Goal: Task Accomplishment & Management: Use online tool/utility

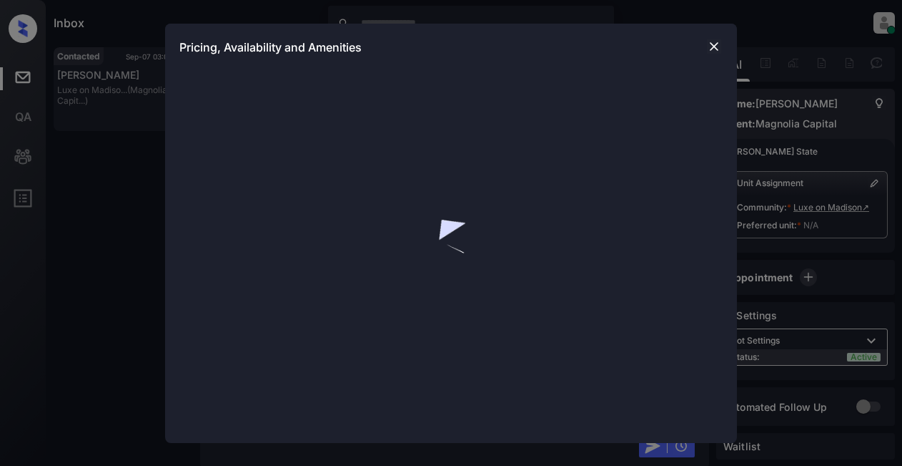
scroll to position [858, 0]
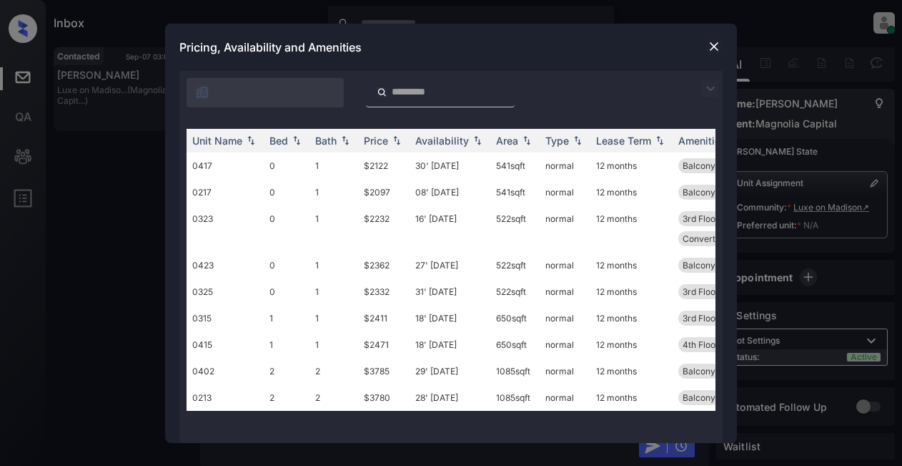
click at [704, 86] on img at bounding box center [710, 88] width 17 height 17
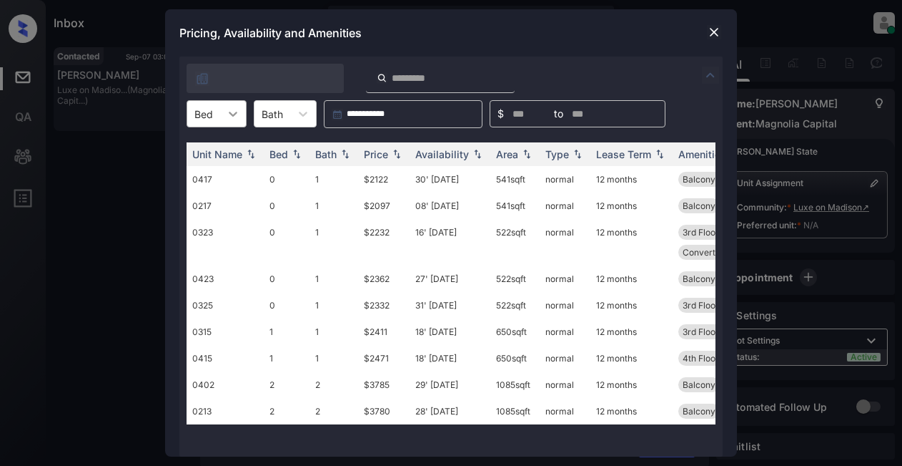
click at [240, 119] on div at bounding box center [233, 114] width 26 height 26
click at [207, 153] on div "0" at bounding box center [217, 149] width 60 height 26
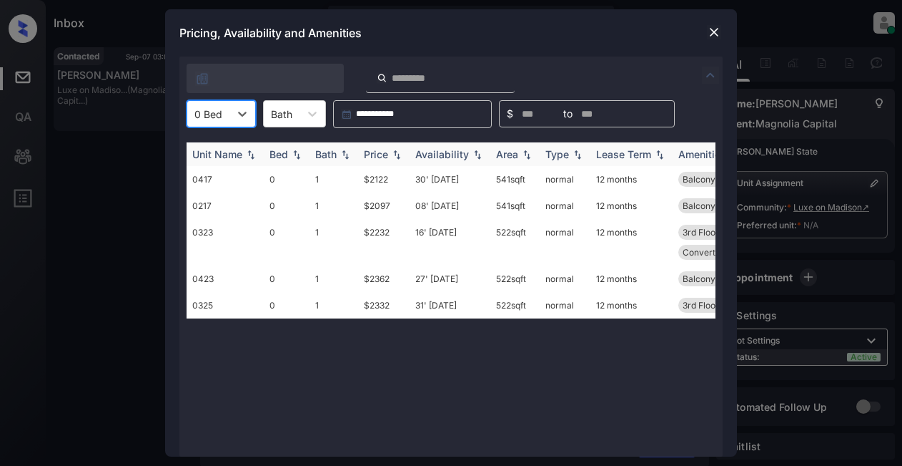
click at [389, 149] on div "Price" at bounding box center [384, 154] width 40 height 12
click at [712, 26] on img at bounding box center [714, 32] width 14 height 14
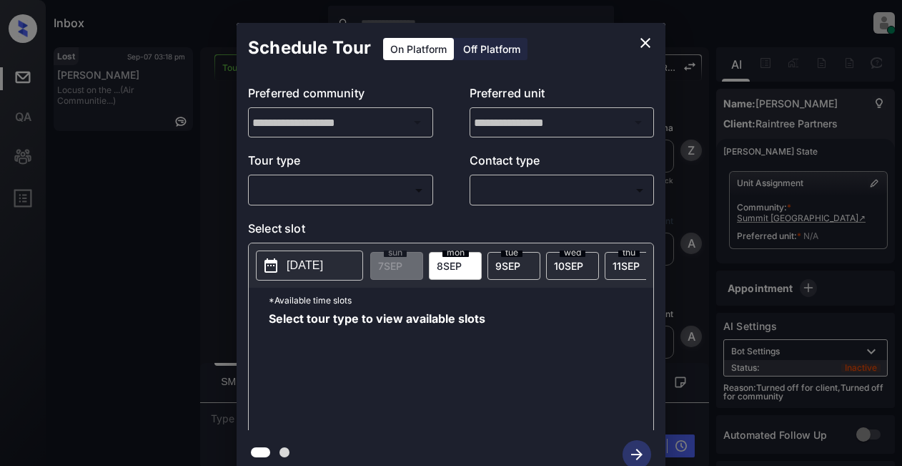
scroll to position [2810, 0]
click at [644, 38] on icon "close" at bounding box center [645, 42] width 17 height 17
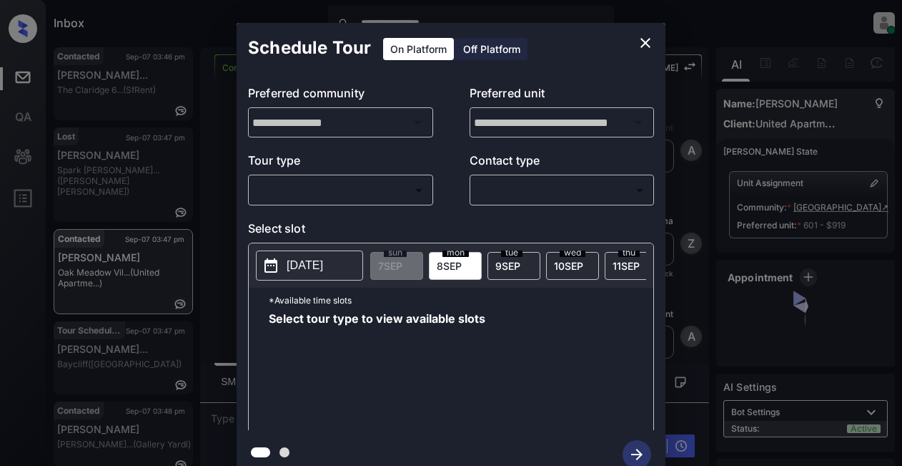
scroll to position [1043, 0]
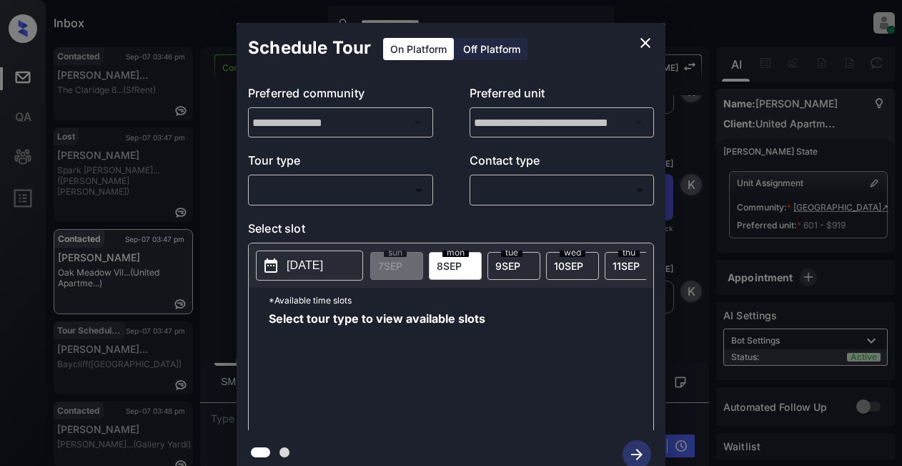
click at [376, 181] on body "**********" at bounding box center [451, 233] width 902 height 466
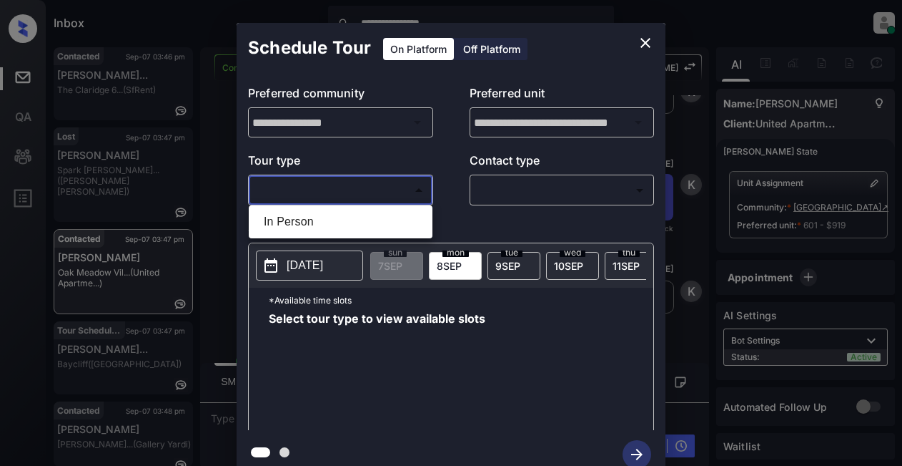
click at [384, 182] on div at bounding box center [451, 233] width 902 height 466
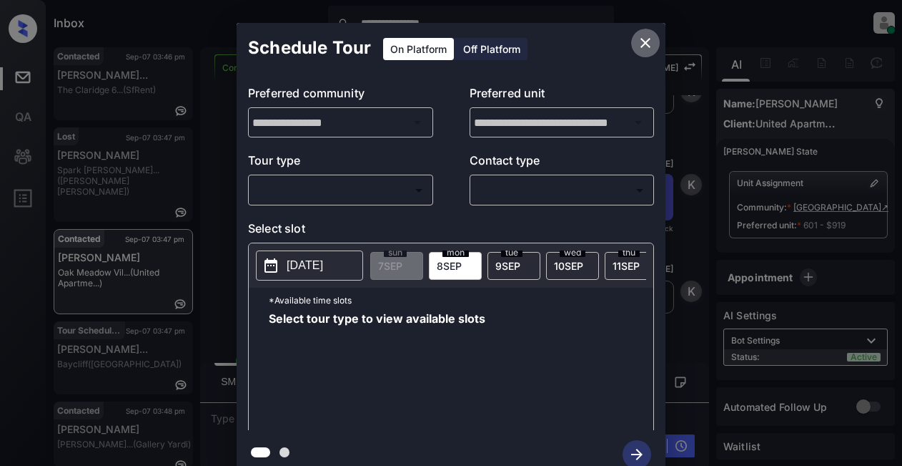
click at [641, 42] on icon "close" at bounding box center [645, 42] width 17 height 17
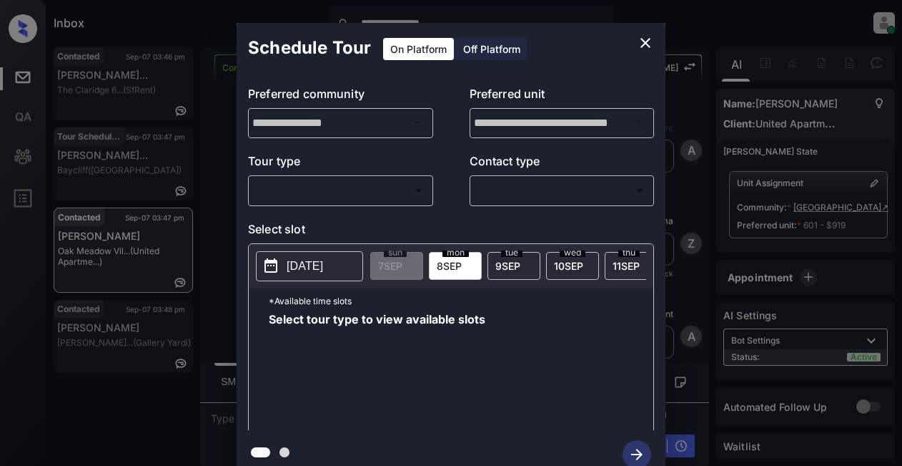
scroll to position [1497, 0]
click at [343, 189] on body "**********" at bounding box center [451, 233] width 902 height 466
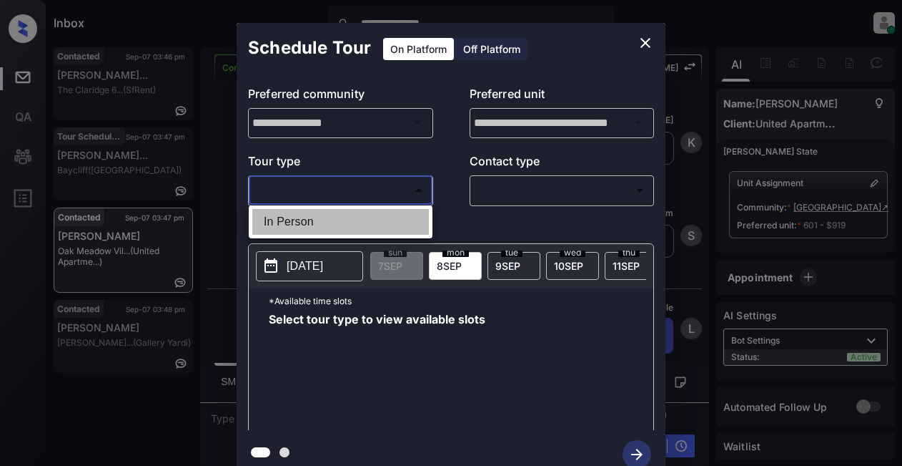
drag, startPoint x: 333, startPoint y: 220, endPoint x: 420, endPoint y: 220, distance: 87.2
click at [333, 220] on li "In Person" at bounding box center [340, 222] width 177 height 26
type input "********"
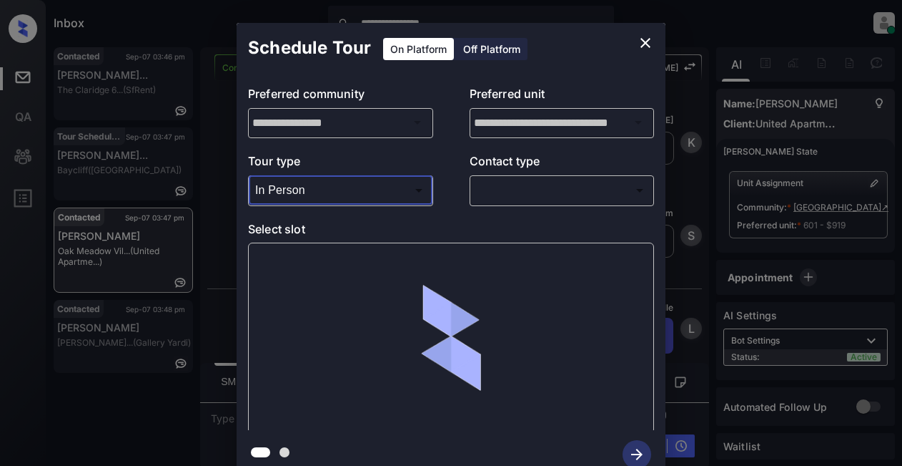
click at [531, 202] on body "**********" at bounding box center [451, 233] width 902 height 466
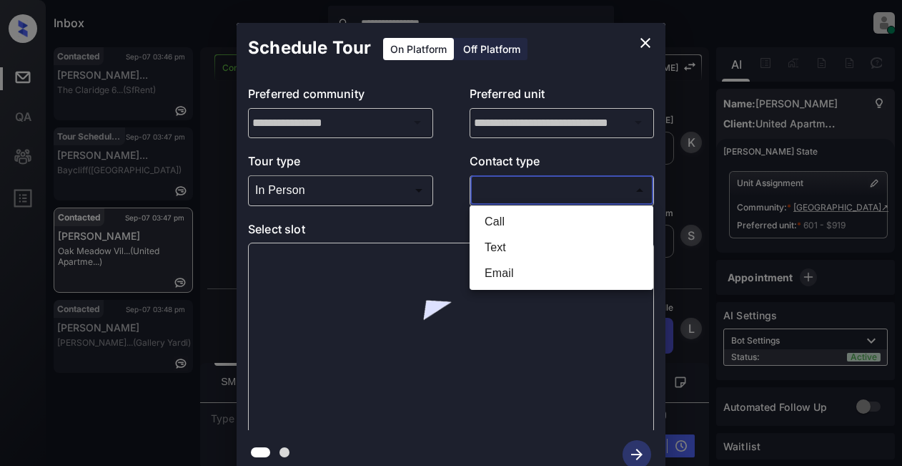
click at [495, 250] on li "Text" at bounding box center [561, 248] width 177 height 26
type input "****"
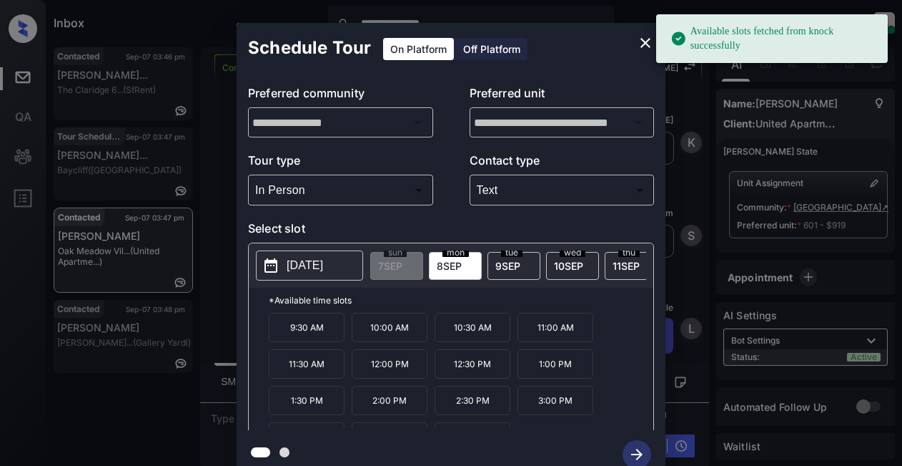
click at [294, 268] on p "2025-09-08" at bounding box center [305, 265] width 36 height 17
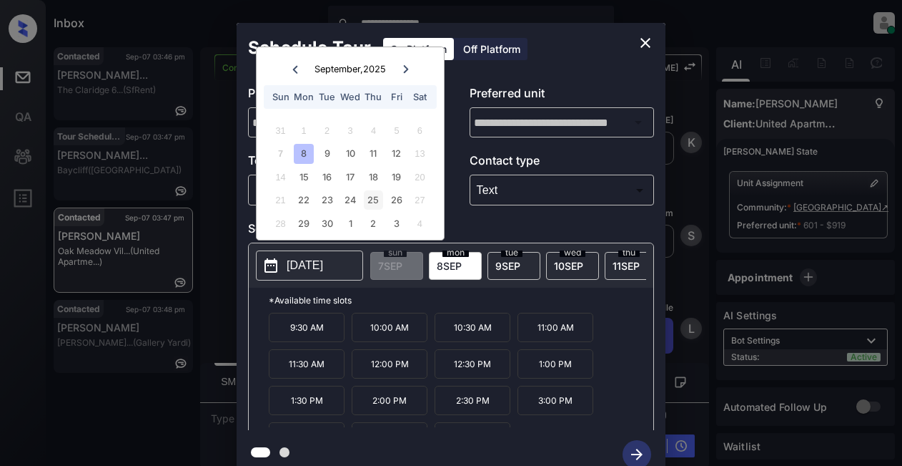
click at [372, 202] on div "25" at bounding box center [373, 199] width 19 height 19
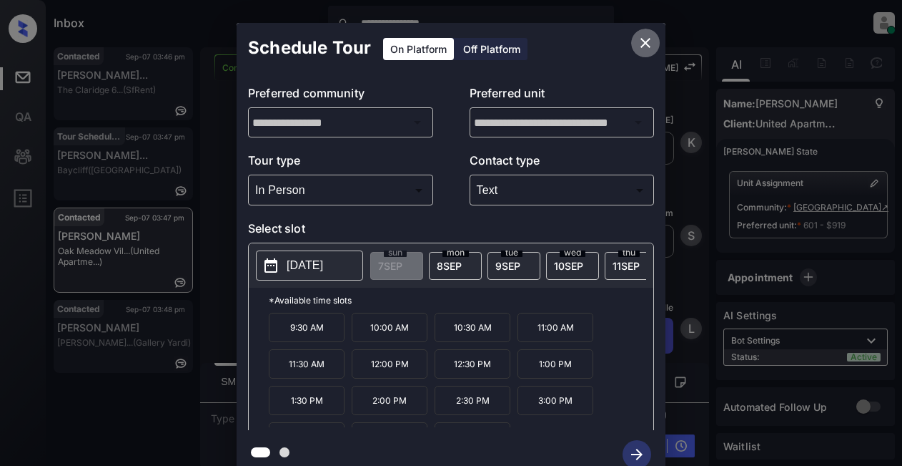
click at [644, 39] on icon "close" at bounding box center [645, 42] width 17 height 17
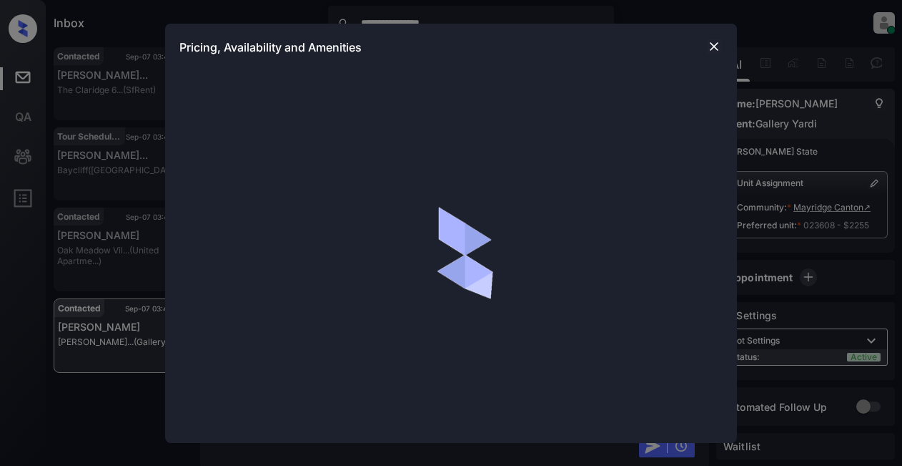
scroll to position [2382, 0]
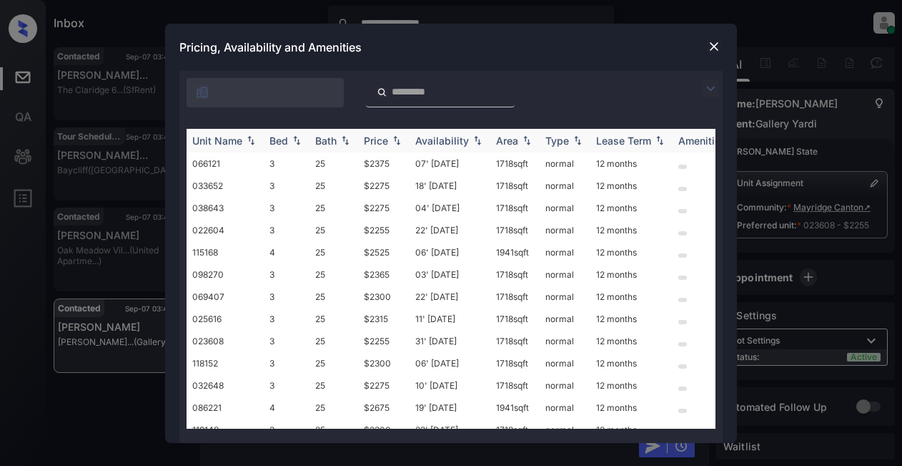
click at [253, 139] on img at bounding box center [251, 140] width 14 height 10
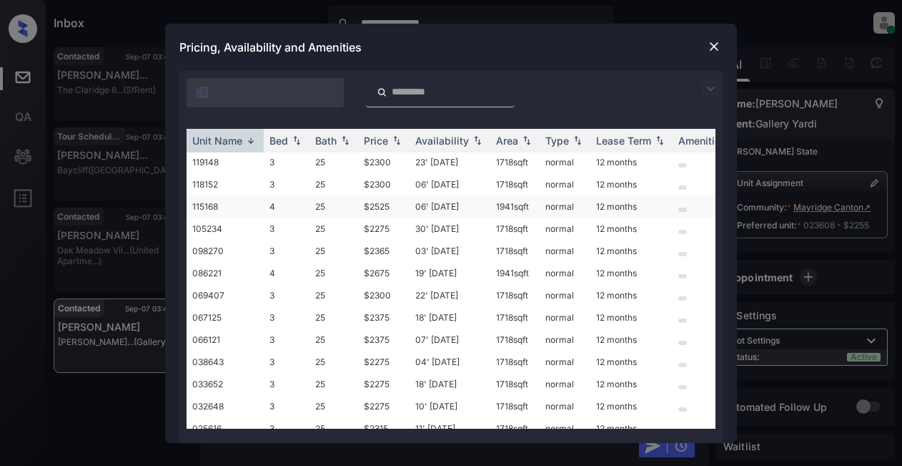
scroll to position [0, 0]
click at [711, 87] on img at bounding box center [710, 88] width 17 height 17
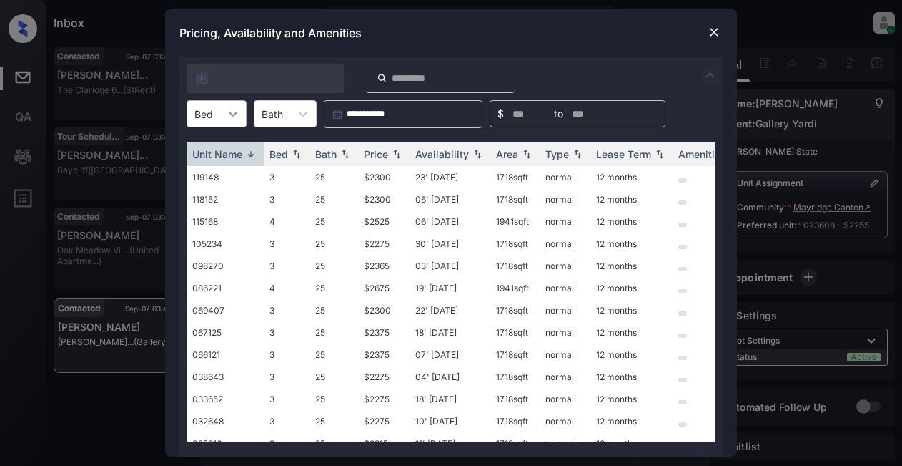
click at [233, 114] on icon at bounding box center [233, 114] width 14 height 14
click at [202, 174] on div "4" at bounding box center [217, 175] width 60 height 26
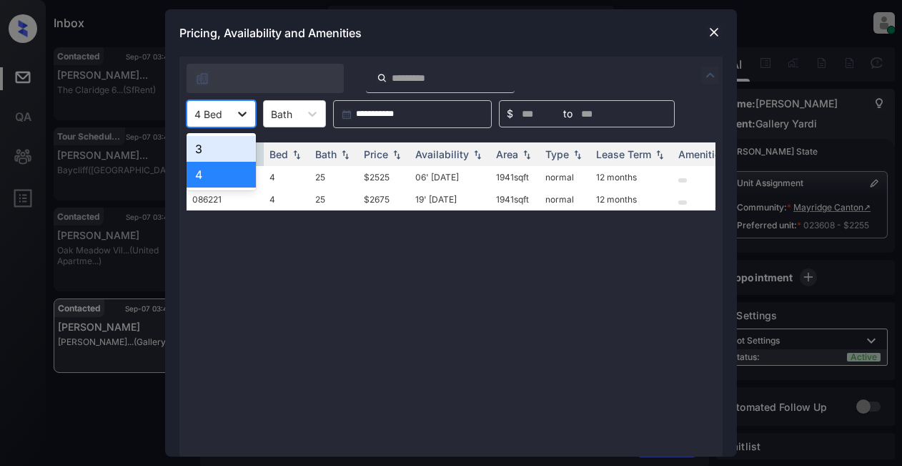
click at [234, 116] on div at bounding box center [243, 114] width 26 height 26
click at [220, 149] on div "3" at bounding box center [221, 149] width 69 height 26
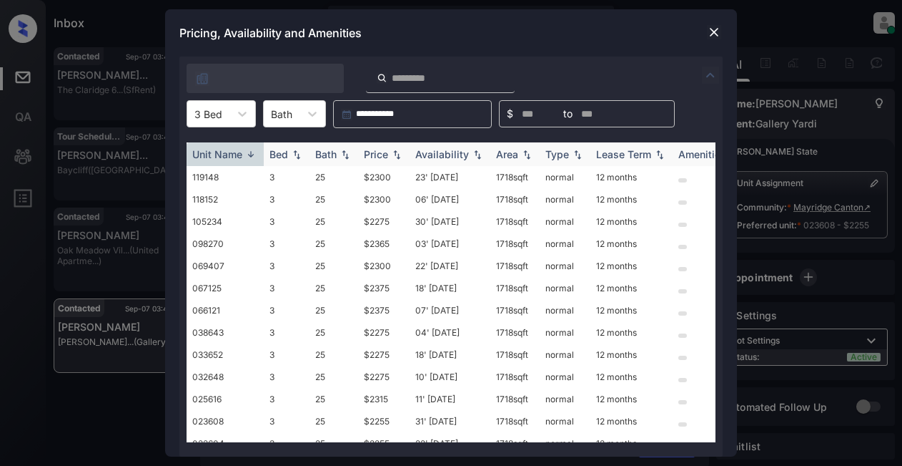
click at [239, 155] on div "Unit Name" at bounding box center [217, 154] width 50 height 12
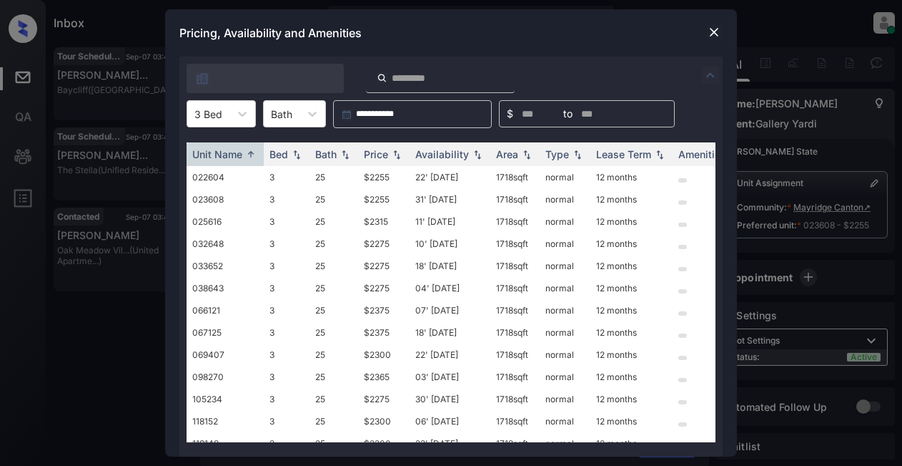
click at [710, 32] on img at bounding box center [714, 32] width 14 height 14
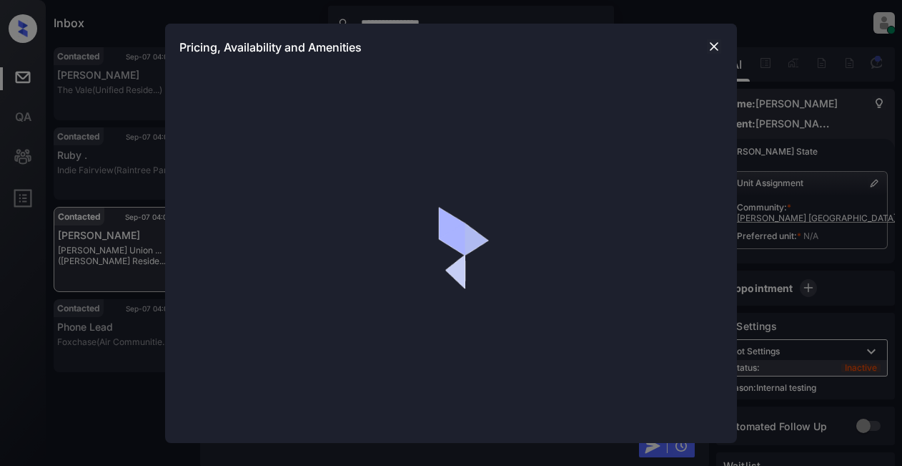
scroll to position [1487, 0]
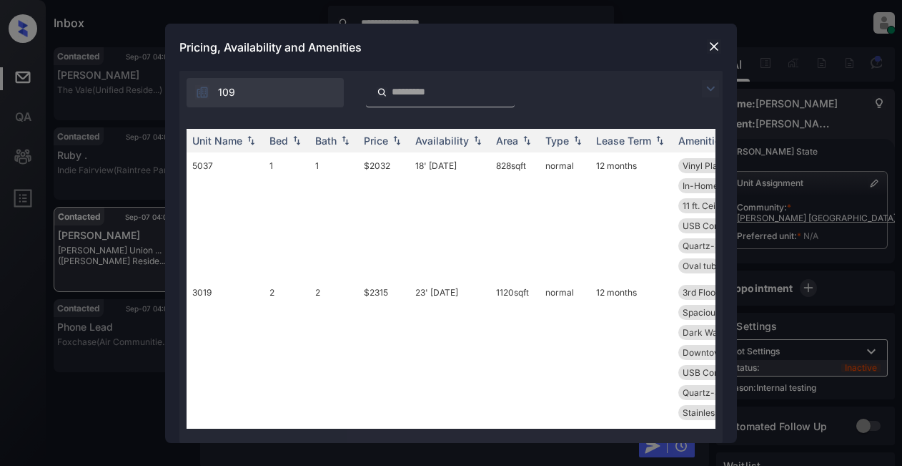
click at [710, 89] on img at bounding box center [710, 88] width 17 height 17
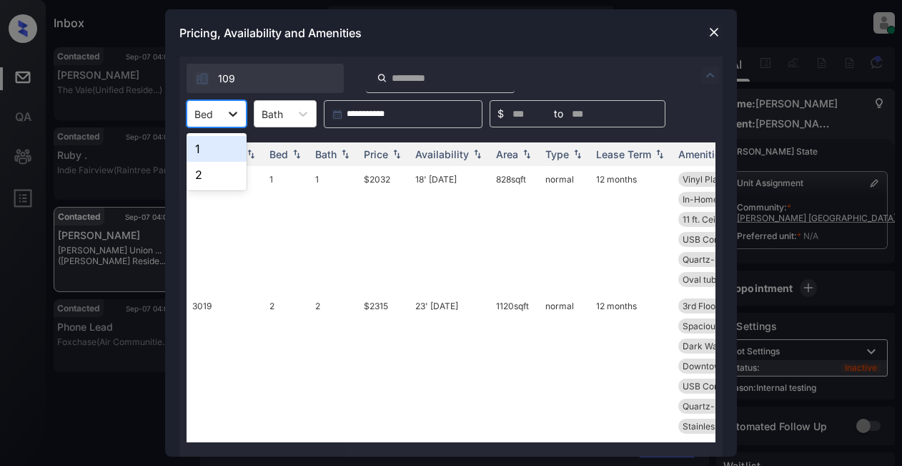
click at [232, 108] on icon at bounding box center [233, 114] width 14 height 14
click at [226, 151] on div "1" at bounding box center [217, 149] width 60 height 26
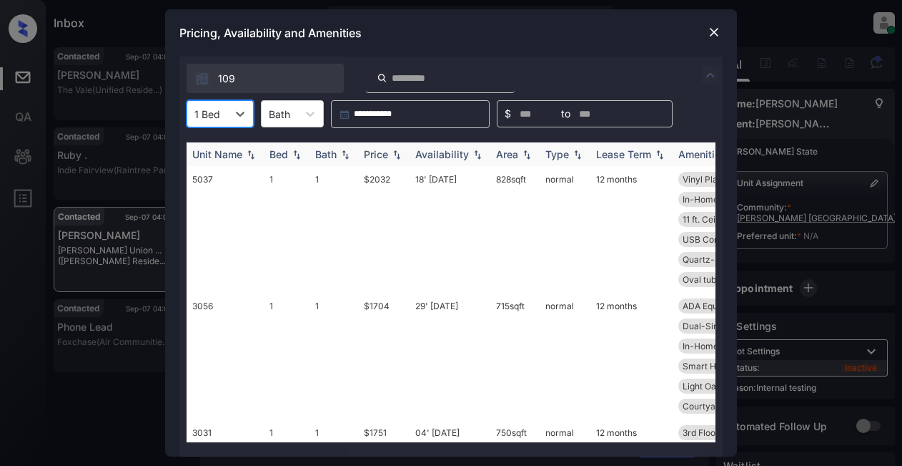
click at [225, 159] on div "Unit Name" at bounding box center [217, 154] width 50 height 12
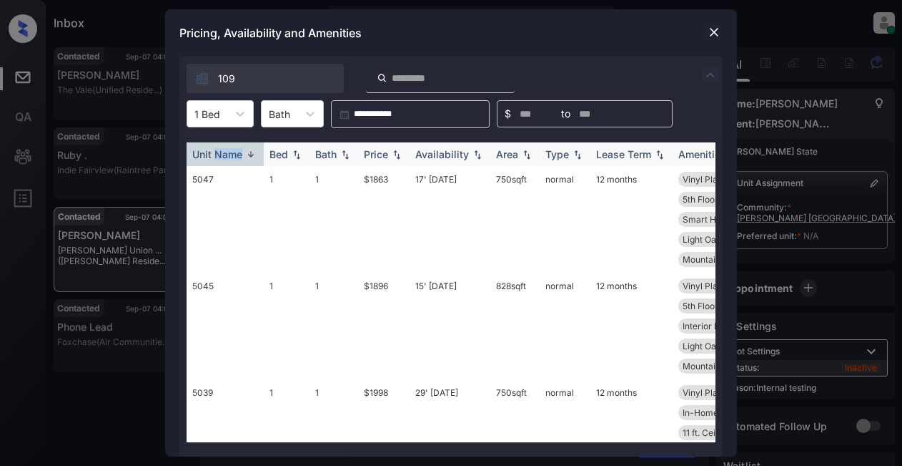
click at [225, 159] on div "Unit Name" at bounding box center [217, 154] width 50 height 12
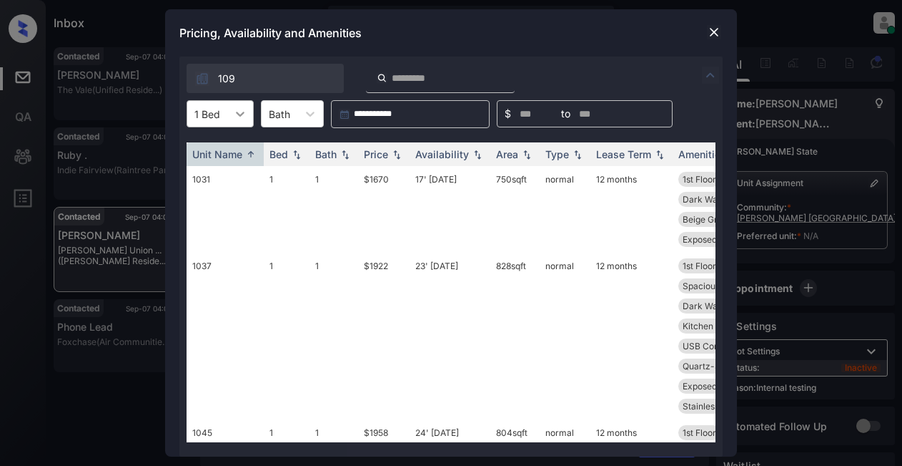
click at [244, 121] on div at bounding box center [240, 114] width 26 height 26
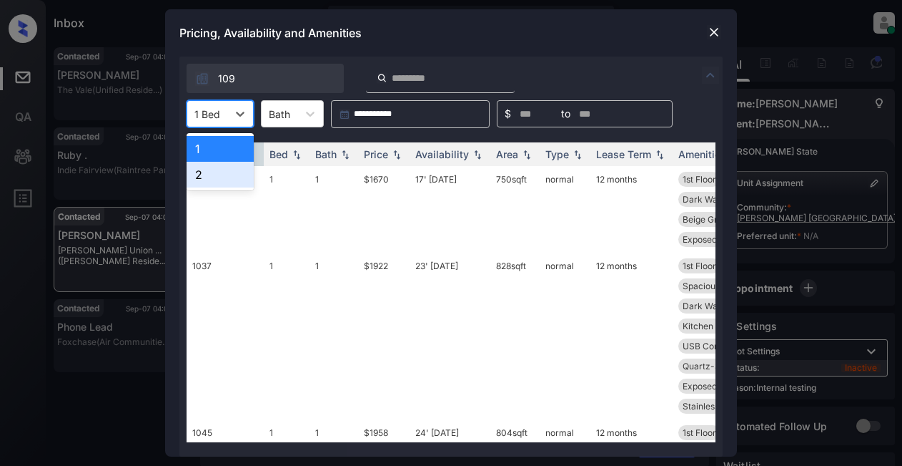
click at [201, 170] on div "2" at bounding box center [220, 175] width 67 height 26
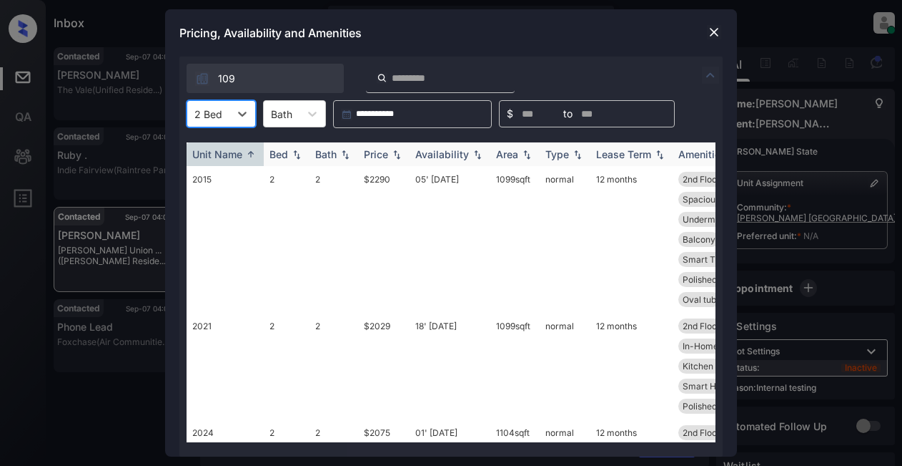
click at [373, 152] on div "Price" at bounding box center [376, 154] width 24 height 12
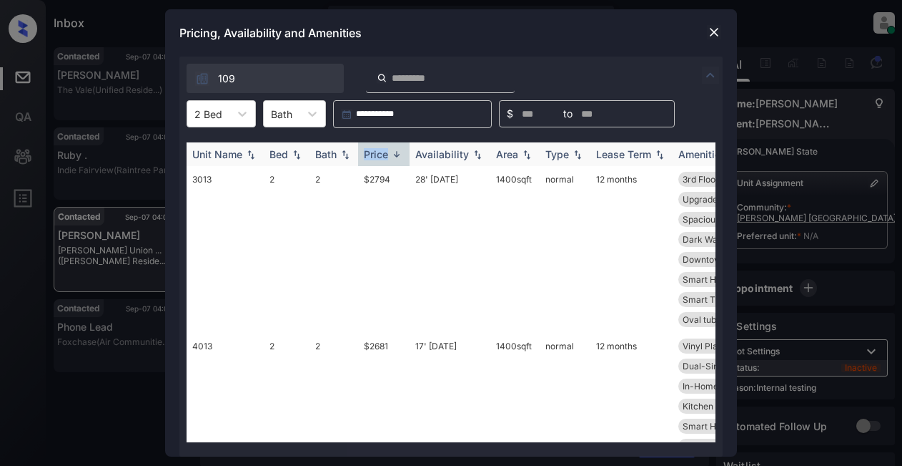
click at [373, 152] on div "Price" at bounding box center [376, 154] width 24 height 12
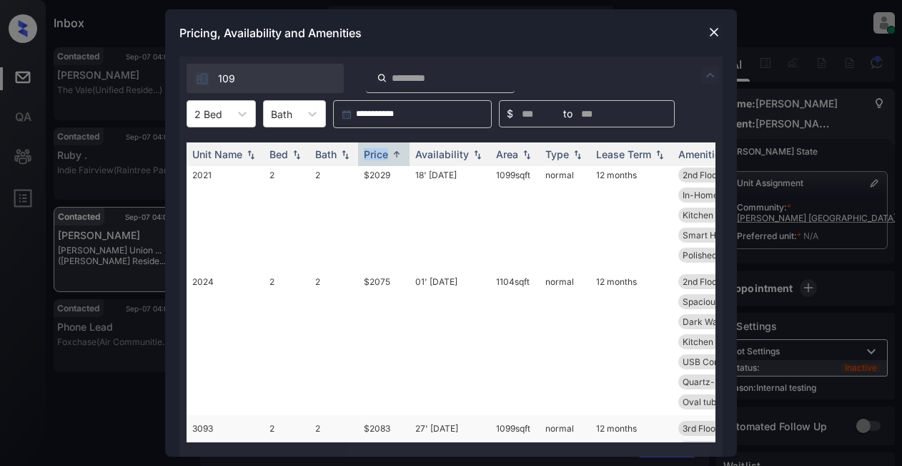
scroll to position [0, 0]
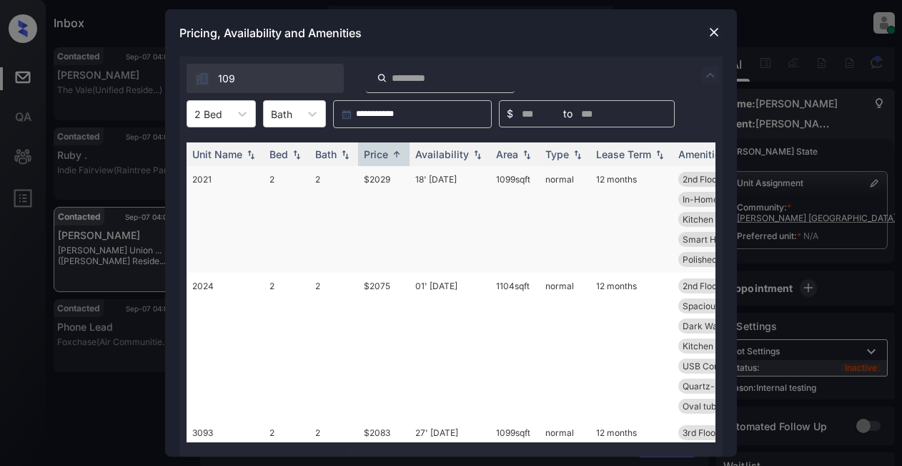
click at [375, 179] on td "$2029" at bounding box center [383, 219] width 51 height 107
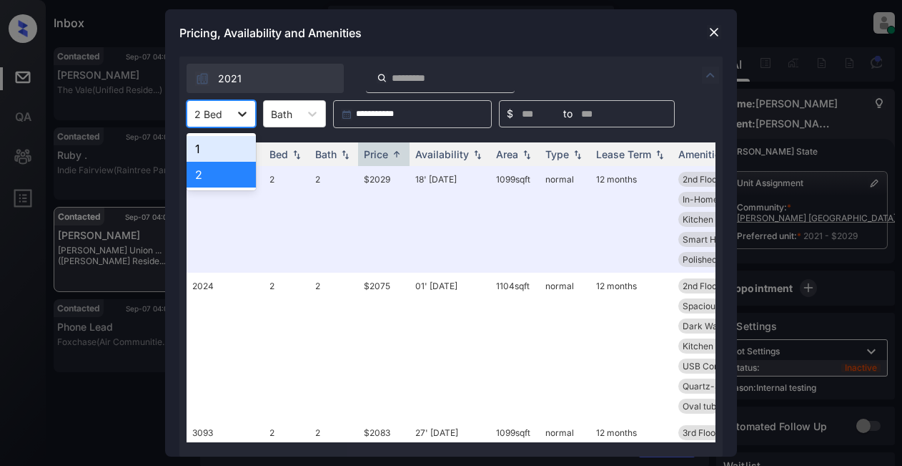
click at [242, 117] on icon at bounding box center [242, 114] width 14 height 14
click at [205, 147] on div "1" at bounding box center [221, 149] width 69 height 26
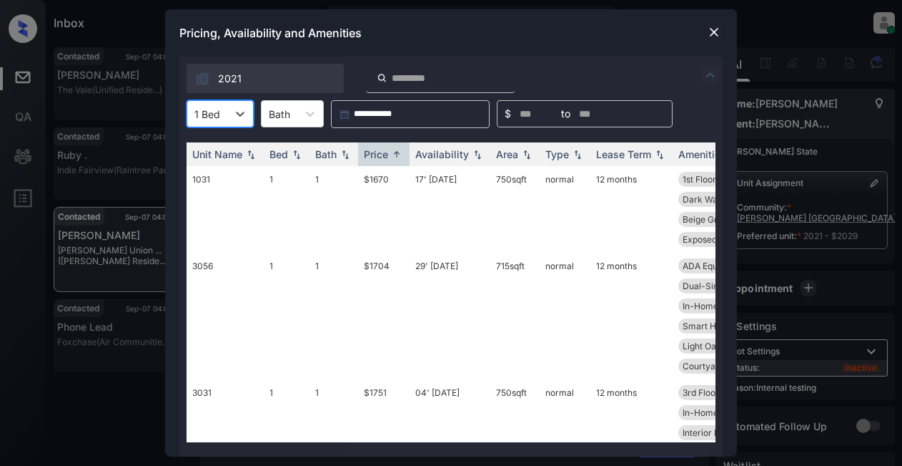
click at [219, 117] on div at bounding box center [208, 114] width 26 height 15
drag, startPoint x: 205, startPoint y: 174, endPoint x: 212, endPoint y: 169, distance: 7.7
click at [205, 174] on div "2" at bounding box center [220, 175] width 67 height 26
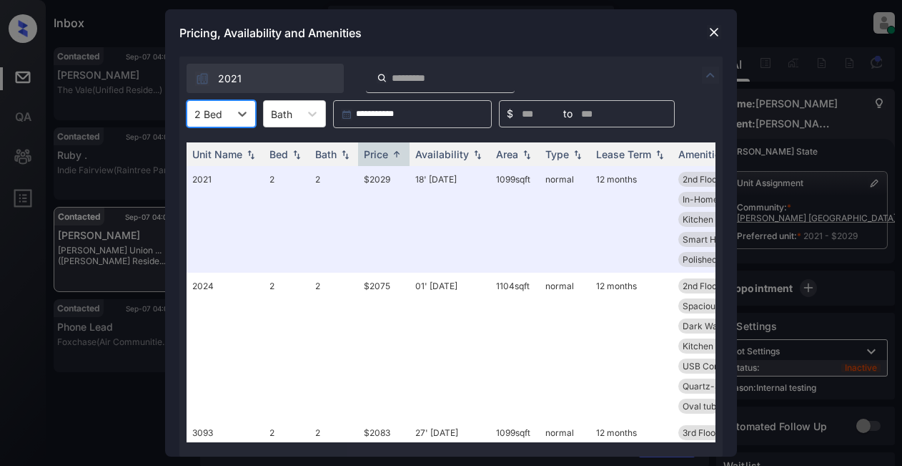
click at [213, 112] on div at bounding box center [209, 114] width 28 height 15
click at [220, 144] on div "1" at bounding box center [221, 149] width 69 height 26
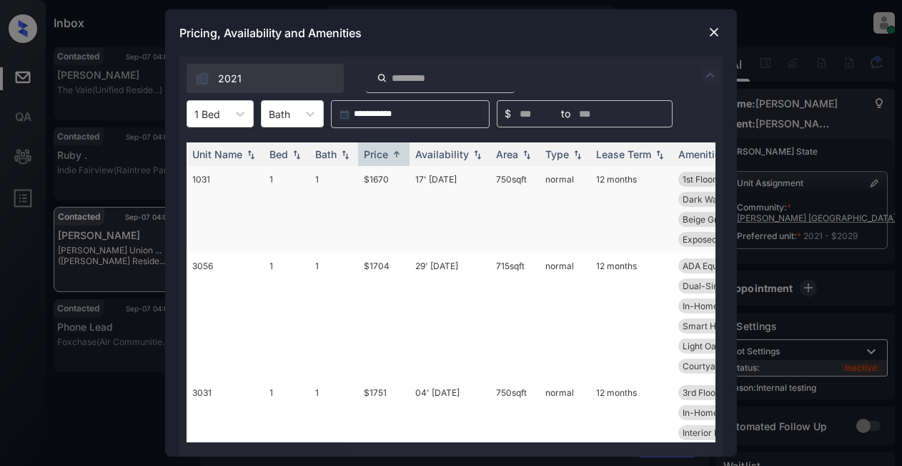
click at [373, 179] on td "$1670" at bounding box center [383, 209] width 51 height 87
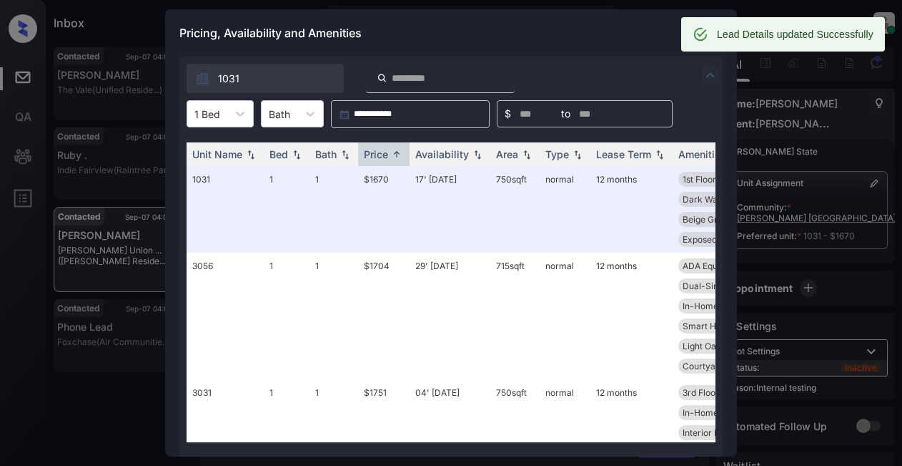
click at [579, 29] on div "Pricing, Availability and Amenities" at bounding box center [451, 32] width 572 height 47
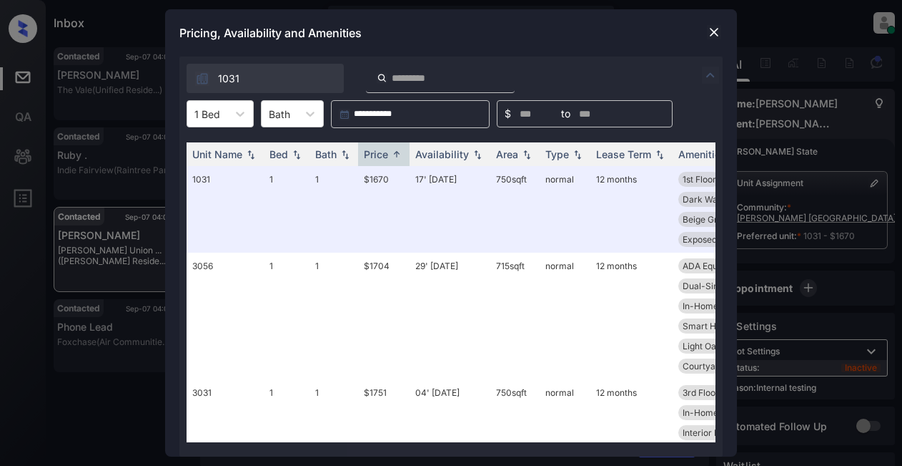
click at [714, 37] on img at bounding box center [714, 32] width 14 height 14
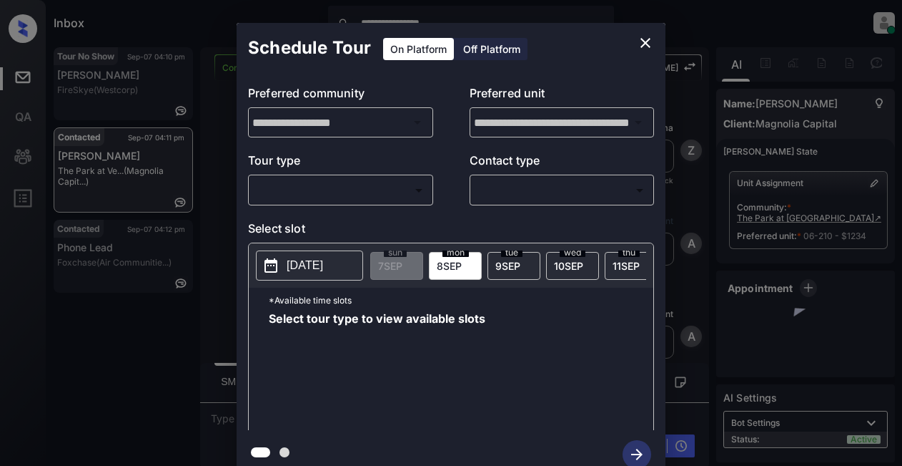
scroll to position [0, 6]
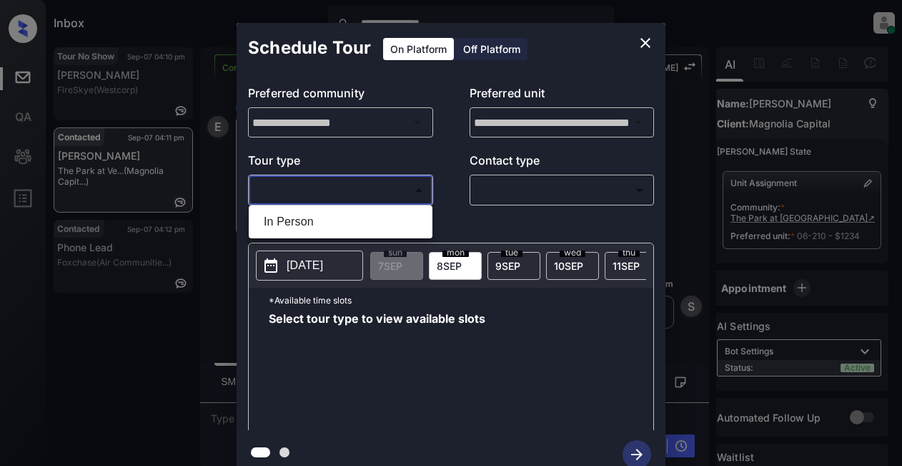
click at [310, 187] on body "**********" at bounding box center [451, 233] width 902 height 466
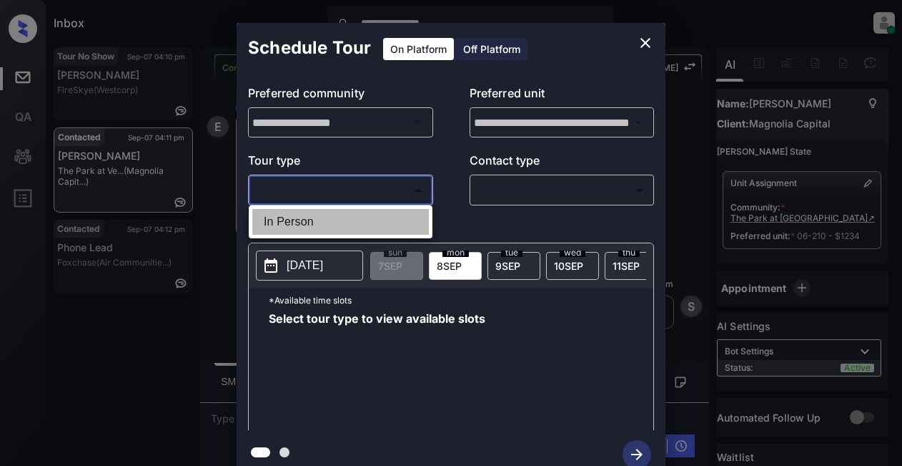
drag, startPoint x: 297, startPoint y: 218, endPoint x: 501, endPoint y: 211, distance: 203.9
click at [318, 217] on li "In Person" at bounding box center [340, 222] width 177 height 26
type input "********"
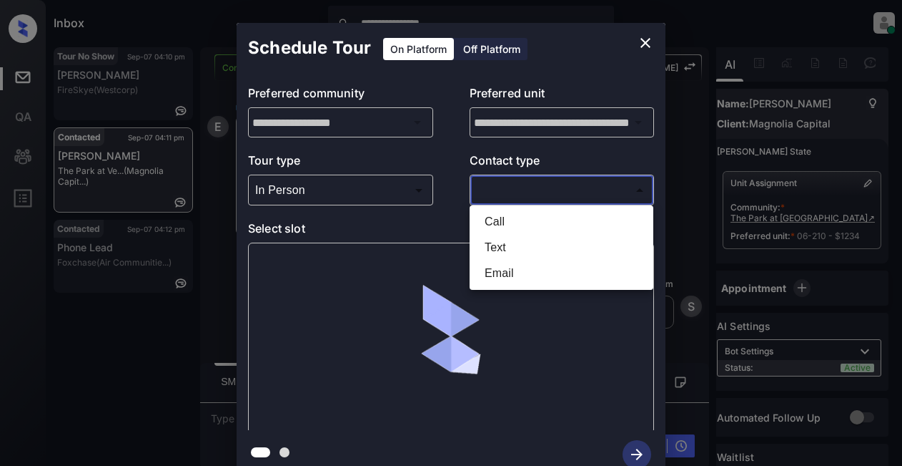
click at [518, 192] on body "**********" at bounding box center [451, 233] width 902 height 466
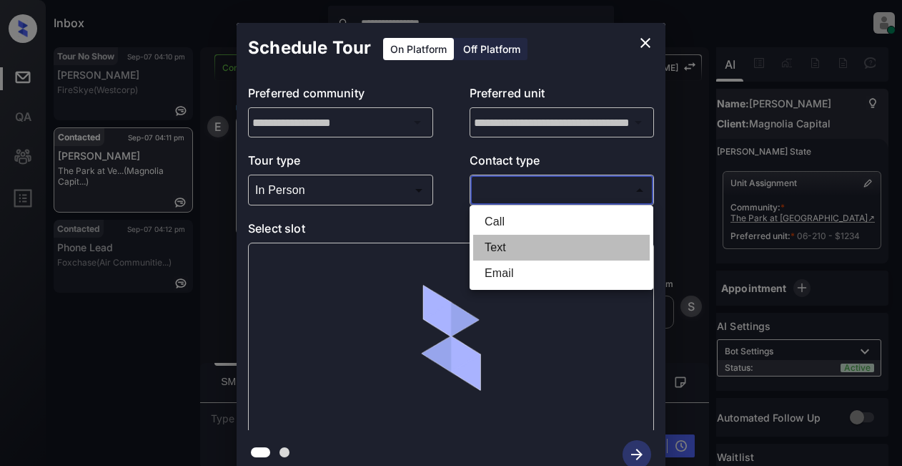
click at [498, 247] on li "Text" at bounding box center [561, 248] width 177 height 26
type input "****"
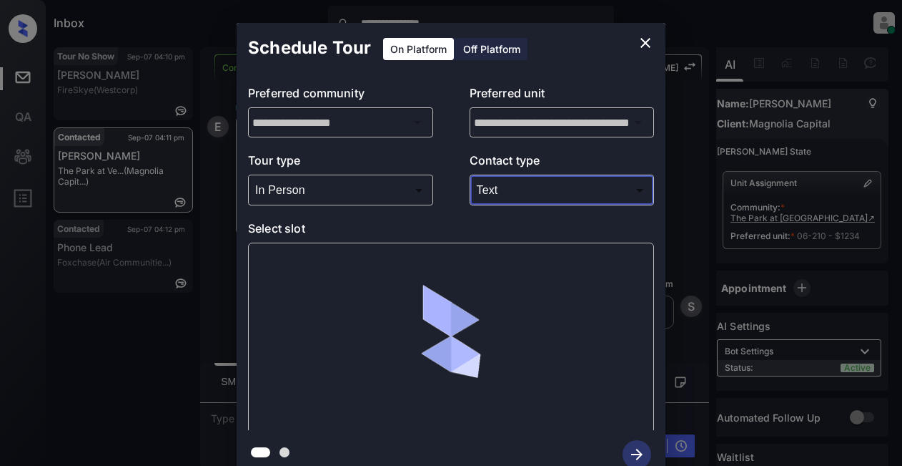
drag, startPoint x: 287, startPoint y: 257, endPoint x: 295, endPoint y: 260, distance: 8.8
click at [287, 258] on div at bounding box center [451, 337] width 406 height 191
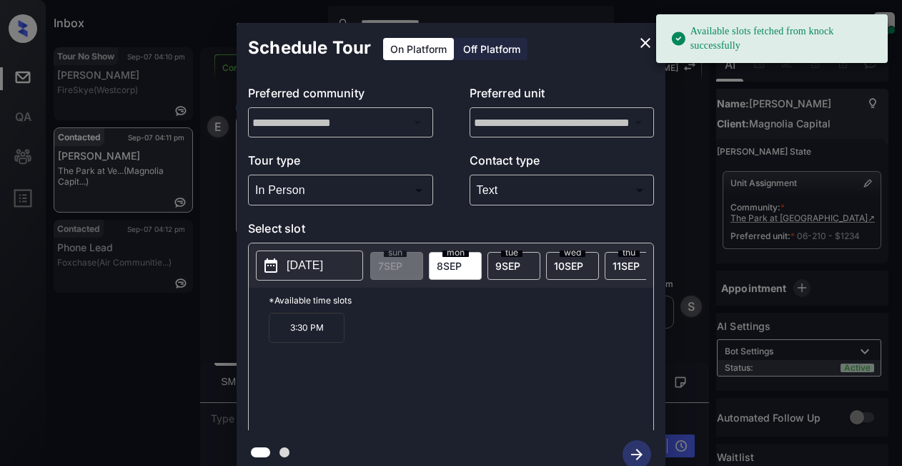
click at [305, 267] on p "2025-09-08" at bounding box center [305, 265] width 36 height 17
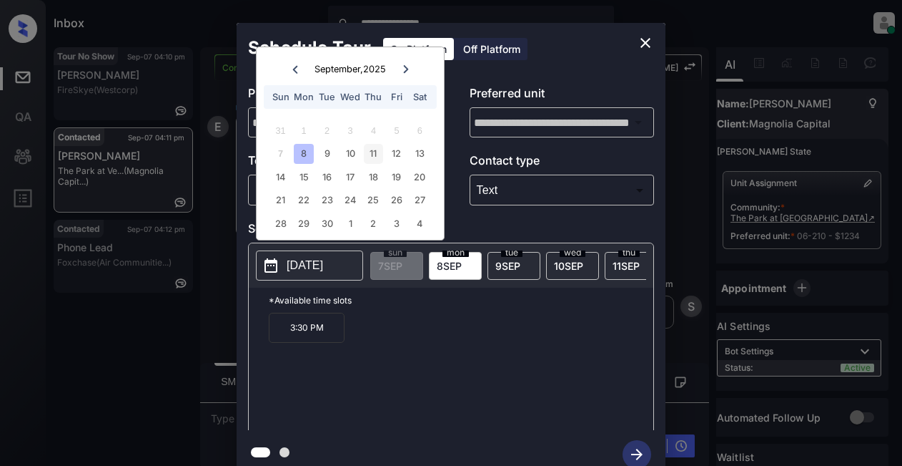
click at [375, 156] on div "11" at bounding box center [373, 153] width 19 height 19
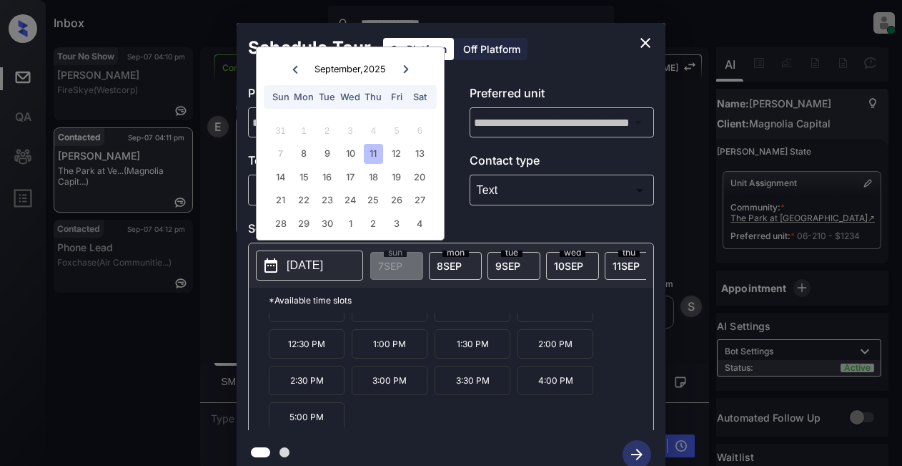
scroll to position [24, 0]
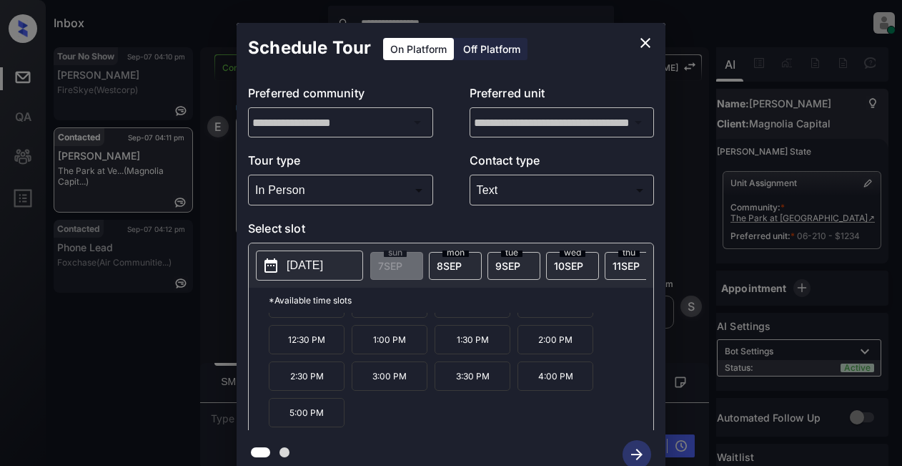
drag, startPoint x: 294, startPoint y: 419, endPoint x: 401, endPoint y: 430, distance: 107.8
click at [295, 418] on p "5:00 PM" at bounding box center [307, 412] width 76 height 29
click at [644, 450] on icon "button" at bounding box center [637, 454] width 29 height 29
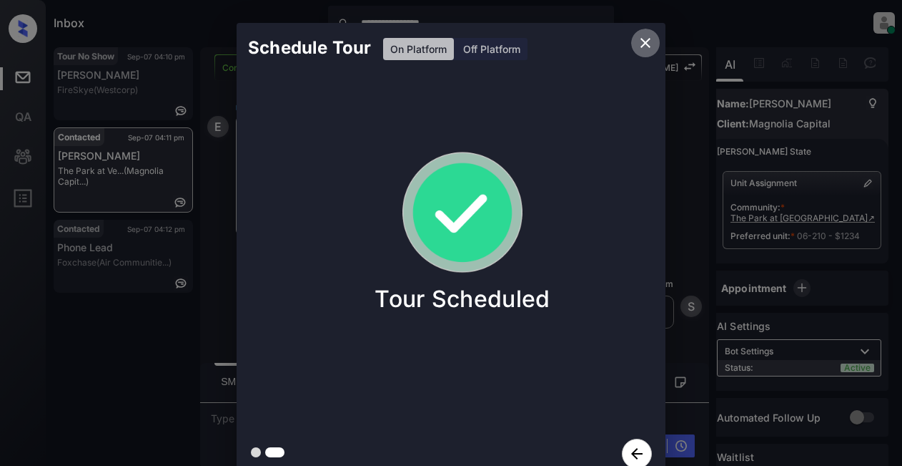
click at [644, 45] on icon "close" at bounding box center [646, 43] width 10 height 10
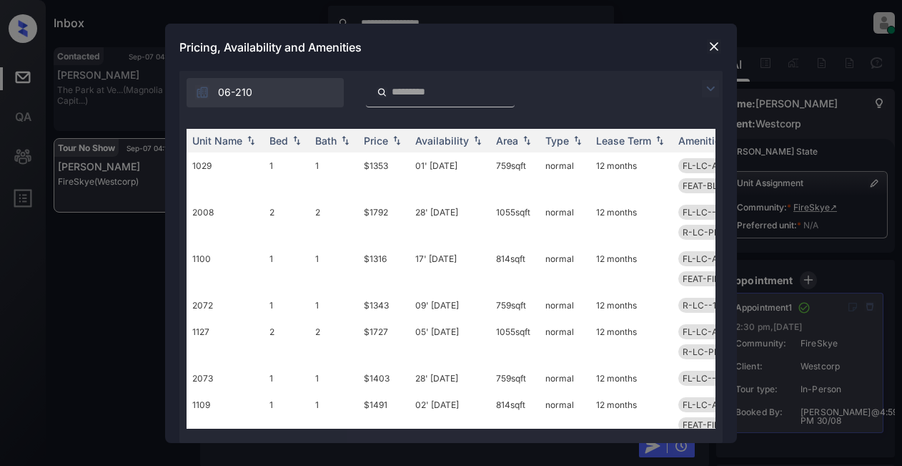
click at [712, 89] on img at bounding box center [710, 88] width 17 height 17
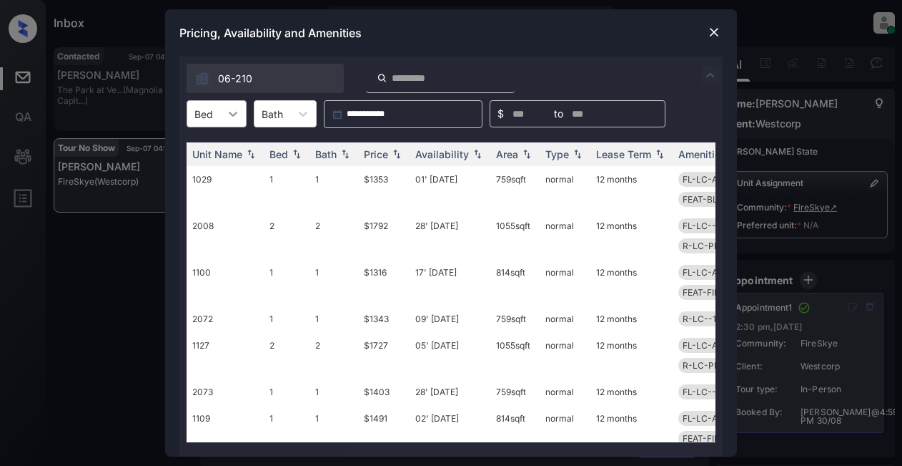
scroll to position [5669, 0]
click at [236, 116] on icon at bounding box center [233, 114] width 14 height 14
click at [707, 30] on div at bounding box center [714, 32] width 17 height 17
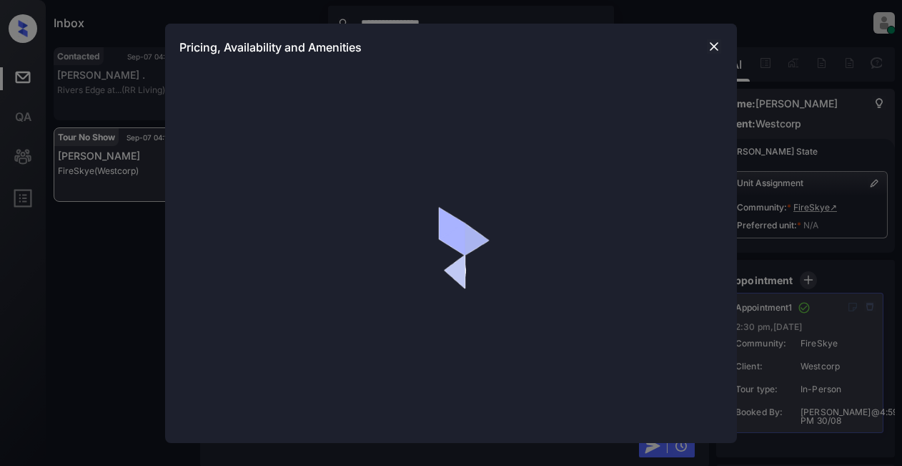
scroll to position [6179, 0]
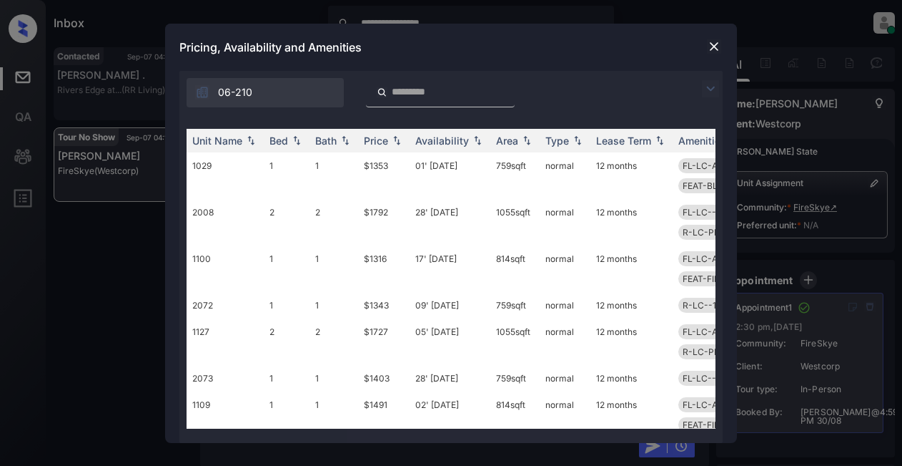
click at [704, 89] on img at bounding box center [710, 88] width 17 height 17
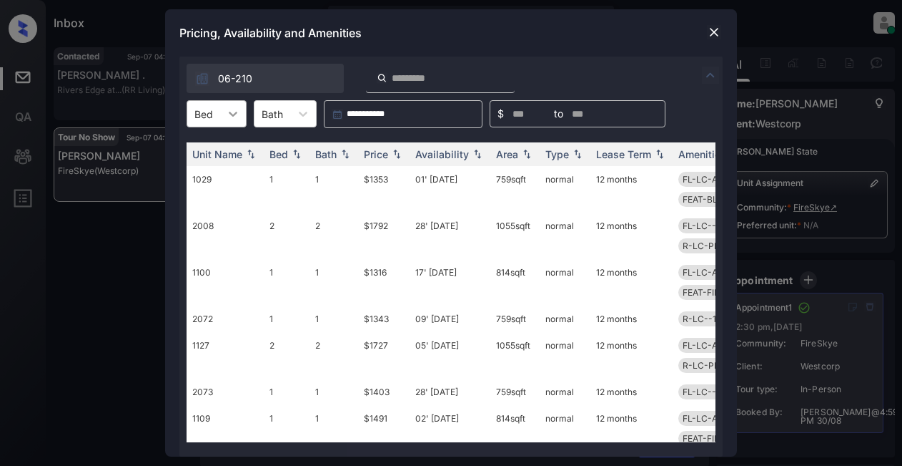
click at [228, 118] on icon at bounding box center [233, 114] width 14 height 14
click at [223, 147] on div "1" at bounding box center [217, 149] width 60 height 26
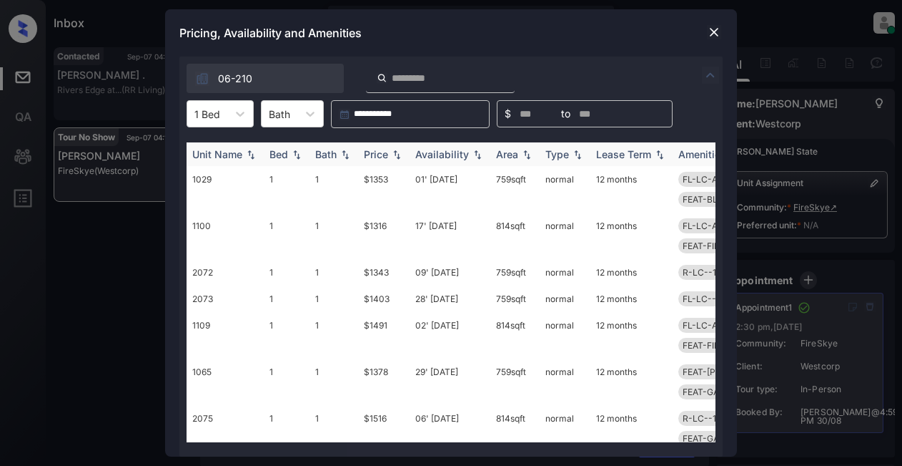
click at [393, 151] on img at bounding box center [397, 154] width 14 height 10
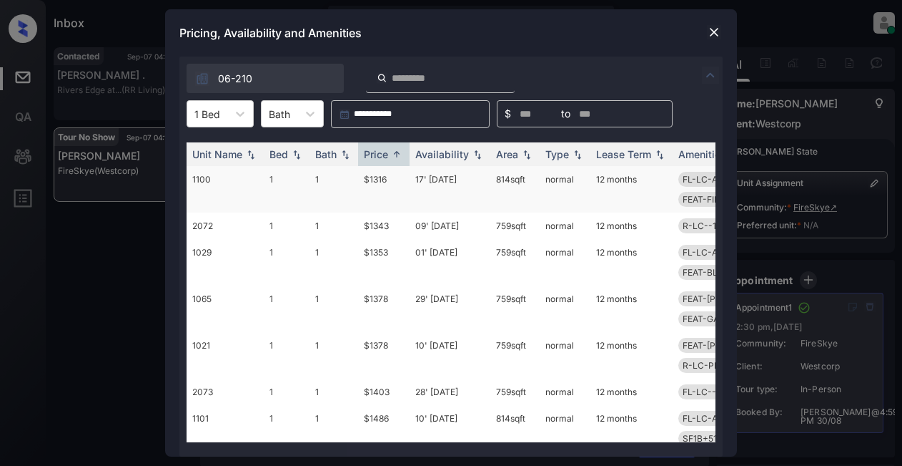
click at [380, 180] on td "$1316" at bounding box center [383, 189] width 51 height 46
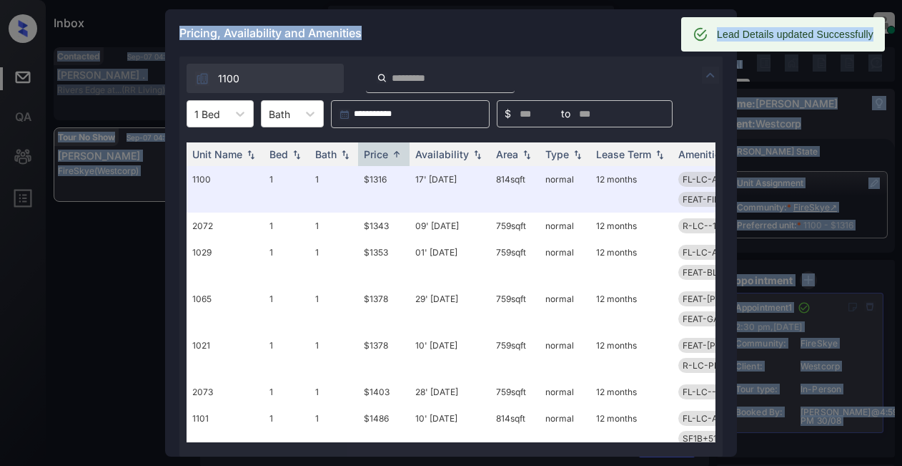
drag, startPoint x: 712, startPoint y: 31, endPoint x: 612, endPoint y: 34, distance: 99.4
click at [612, 47] on div "Lead Details updated Successfully Contacted Sep-07 04:15 pm Mary . Rivers Edge …" at bounding box center [475, 280] width 842 height 466
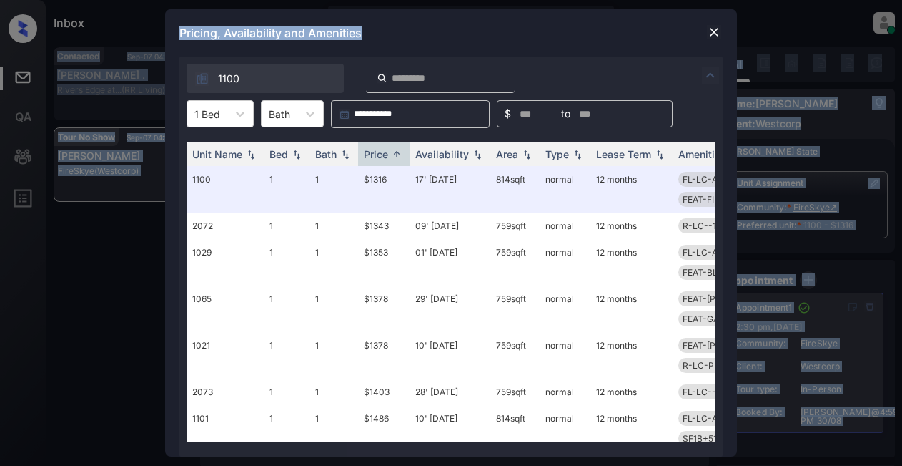
click at [612, 34] on div "Pricing, Availability and Amenities" at bounding box center [451, 32] width 572 height 47
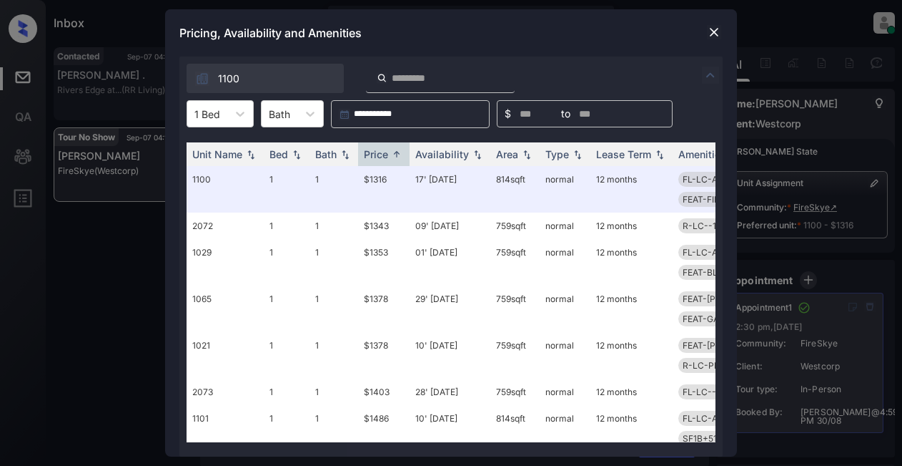
click at [714, 29] on img at bounding box center [714, 32] width 14 height 14
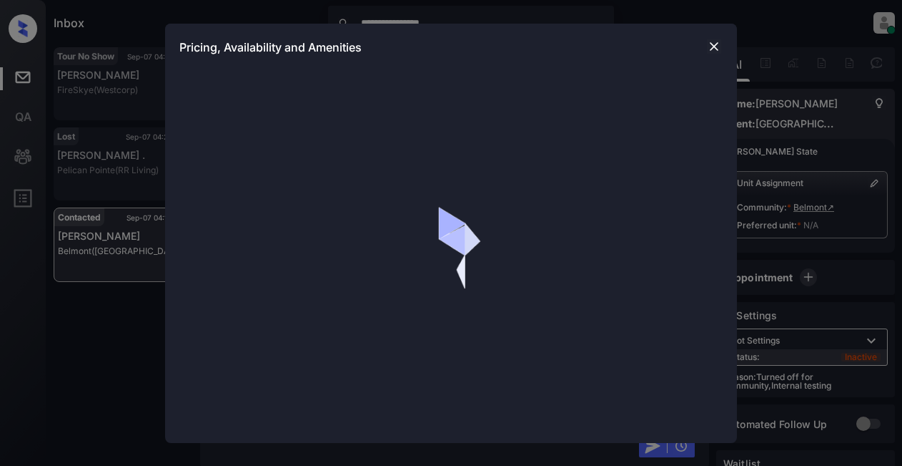
scroll to position [5289, 0]
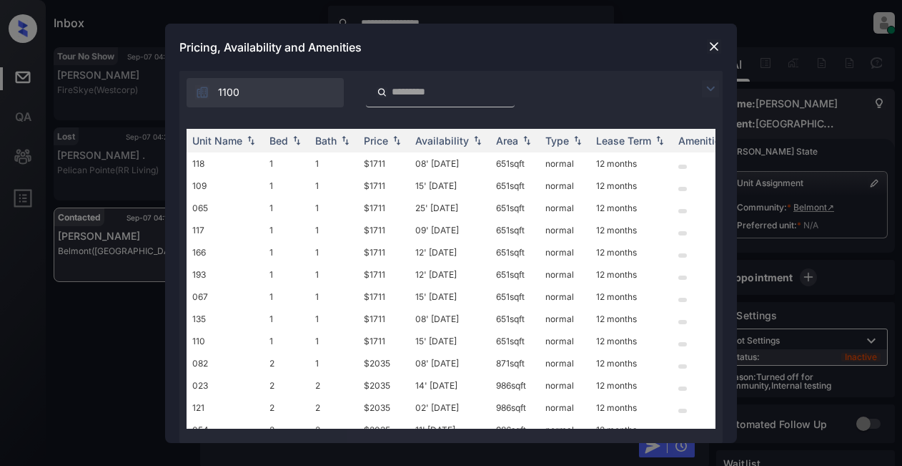
click at [713, 84] on img at bounding box center [710, 88] width 17 height 17
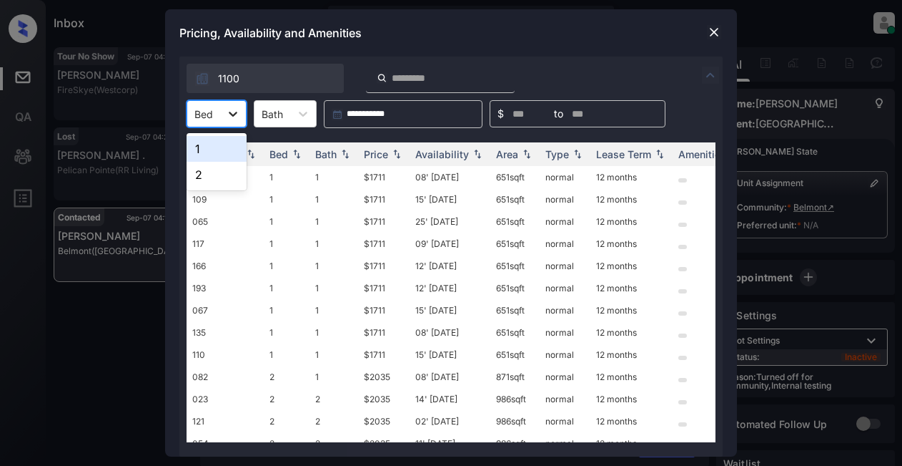
click at [234, 119] on icon at bounding box center [233, 114] width 14 height 14
click at [223, 155] on div "1" at bounding box center [217, 149] width 60 height 26
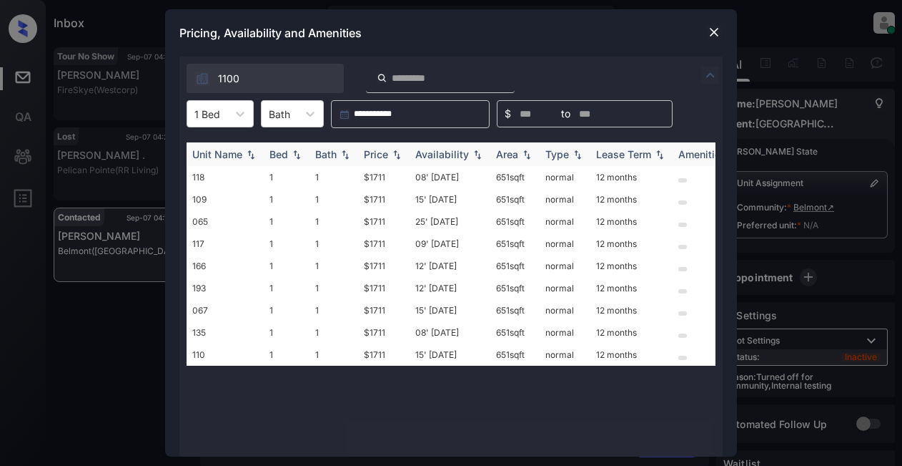
click at [392, 154] on img at bounding box center [397, 154] width 14 height 10
click at [380, 177] on td "$1711" at bounding box center [383, 177] width 51 height 22
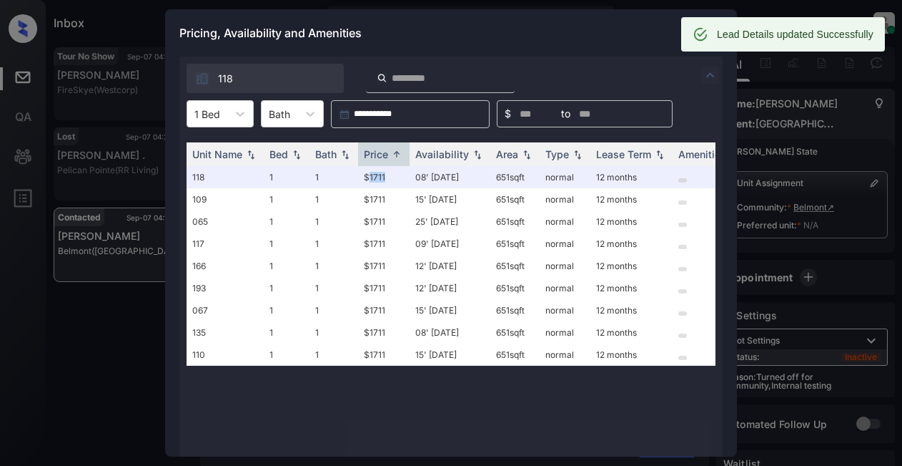
click at [714, 47] on div "Lead Details updated Successfully Tour No Show Sep-07 04:18 pm Mykasia Taylor F…" at bounding box center [475, 280] width 842 height 466
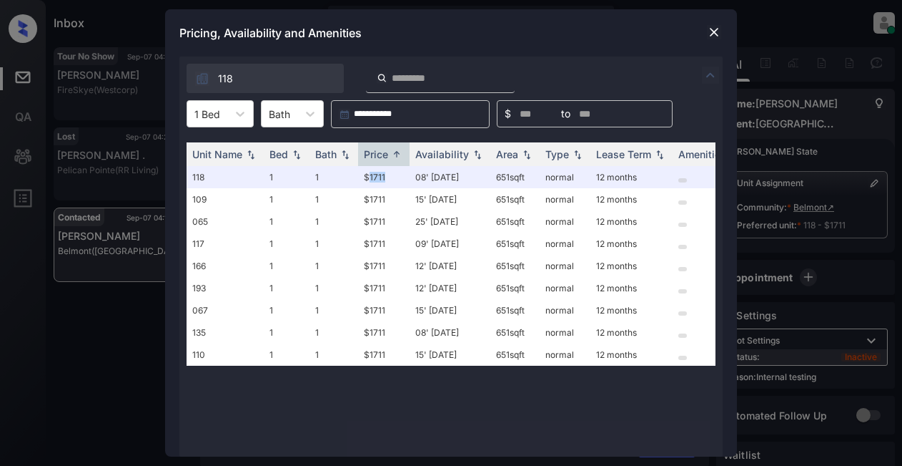
click at [709, 29] on img at bounding box center [714, 32] width 14 height 14
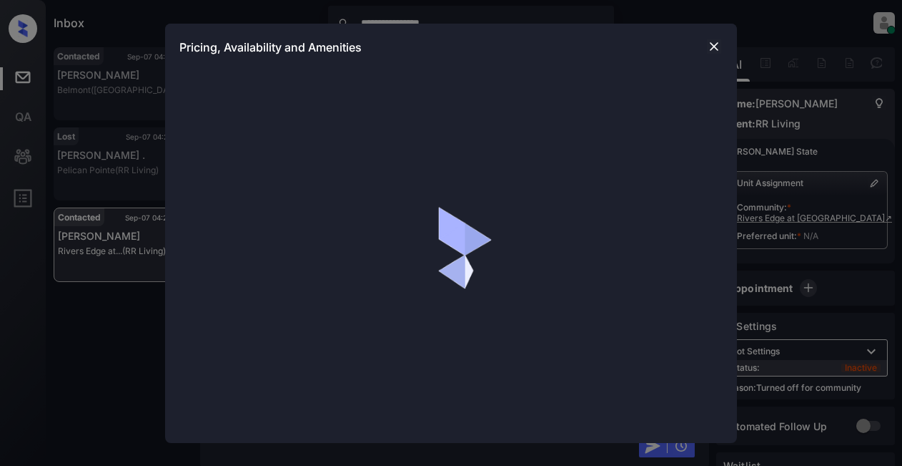
scroll to position [1832, 0]
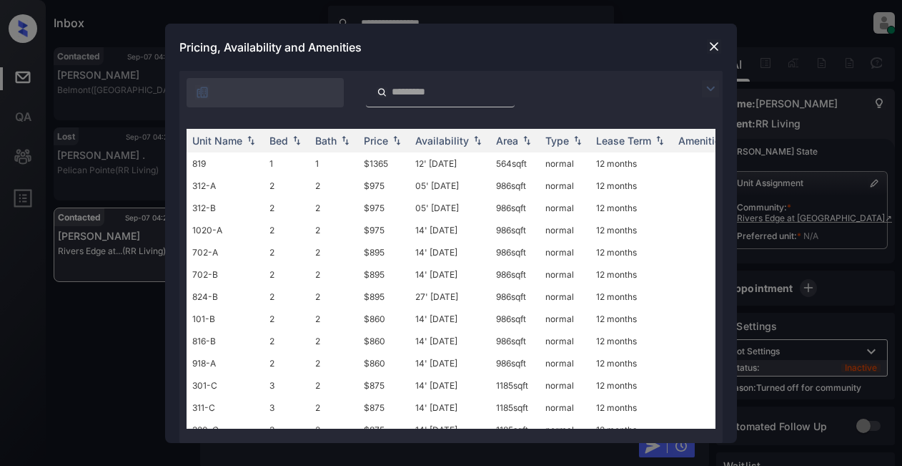
click at [707, 88] on img at bounding box center [710, 88] width 17 height 17
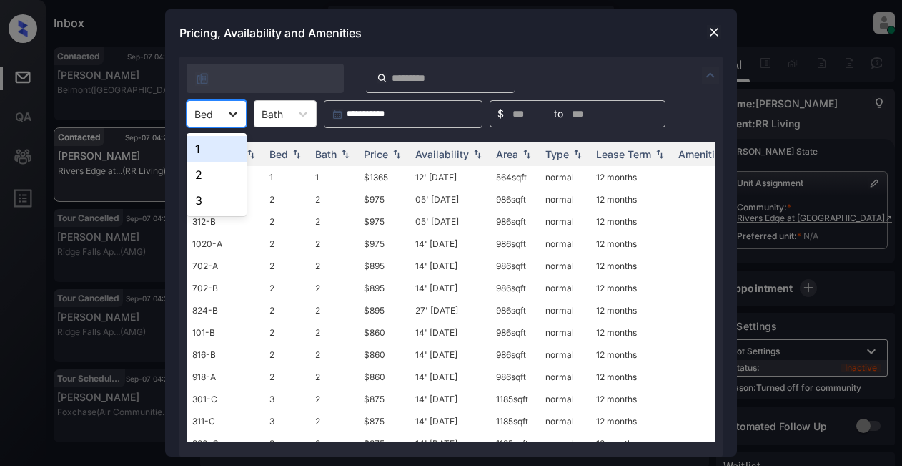
click at [241, 109] on div at bounding box center [233, 114] width 26 height 26
click at [221, 149] on div "1" at bounding box center [217, 149] width 60 height 26
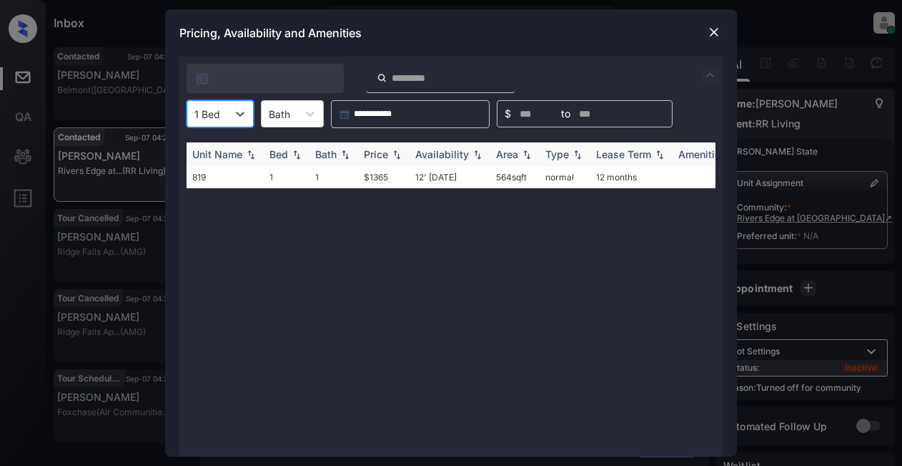
click at [385, 149] on div "Price" at bounding box center [376, 154] width 24 height 12
click at [242, 116] on icon at bounding box center [240, 114] width 14 height 14
click at [711, 36] on img at bounding box center [714, 32] width 14 height 14
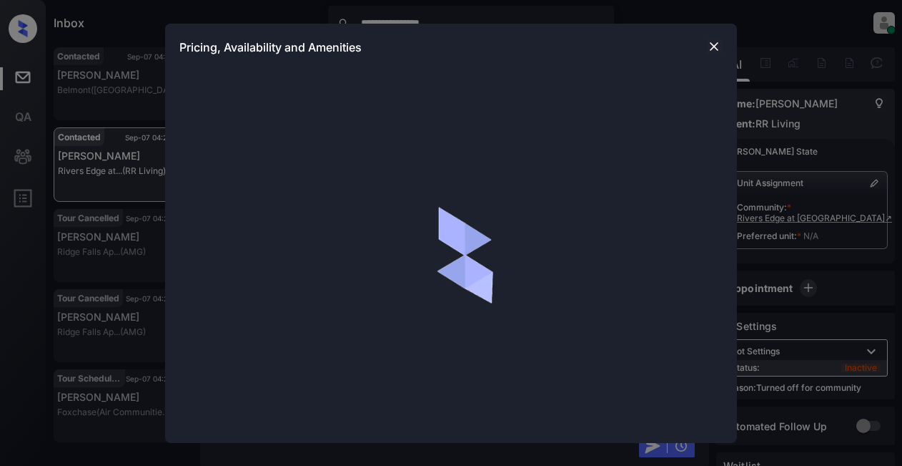
scroll to position [1832, 0]
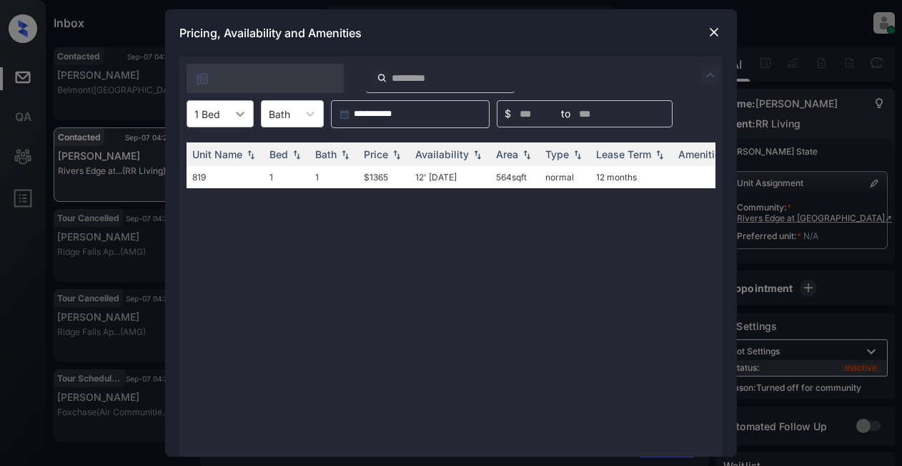
click at [237, 110] on icon at bounding box center [240, 114] width 14 height 14
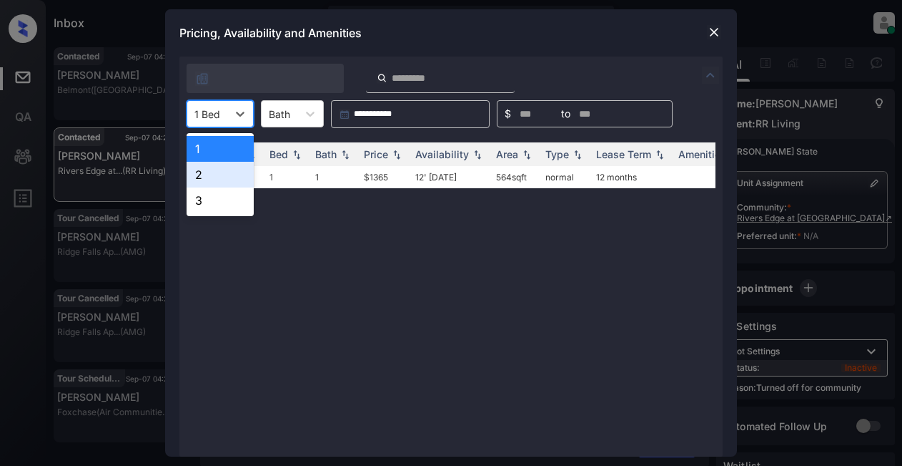
click at [206, 175] on div "2" at bounding box center [220, 175] width 67 height 26
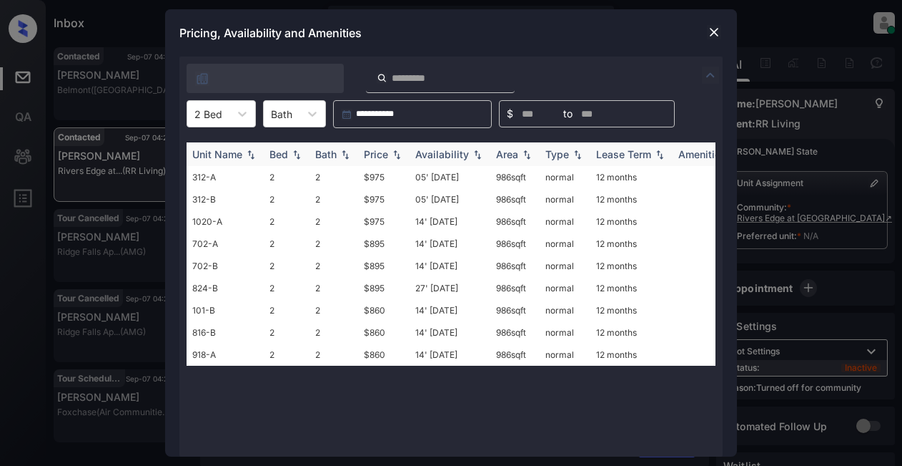
click at [393, 158] on img at bounding box center [397, 154] width 14 height 10
click at [370, 174] on td "$860" at bounding box center [383, 177] width 51 height 22
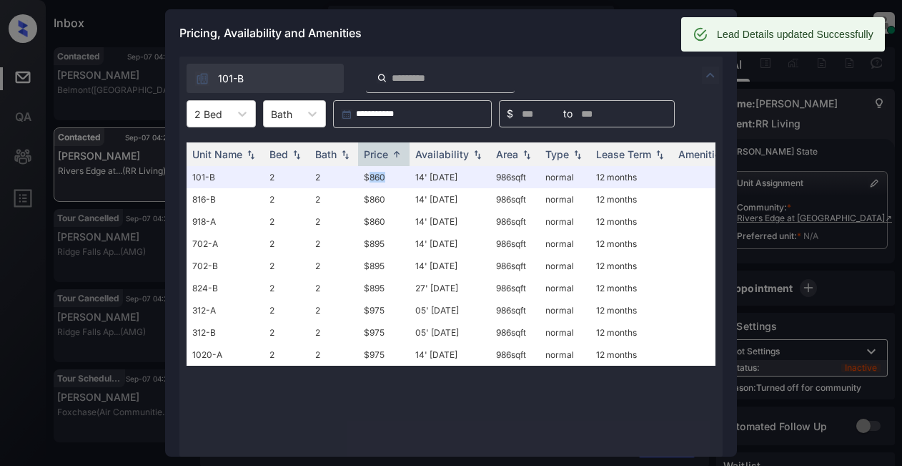
click at [711, 29] on div "Lead Details updated Successfully" at bounding box center [783, 34] width 204 height 34
click at [614, 24] on div "Pricing, Availability and Amenities" at bounding box center [451, 32] width 572 height 47
click at [629, 34] on div "Pricing, Availability and Amenities" at bounding box center [451, 32] width 572 height 47
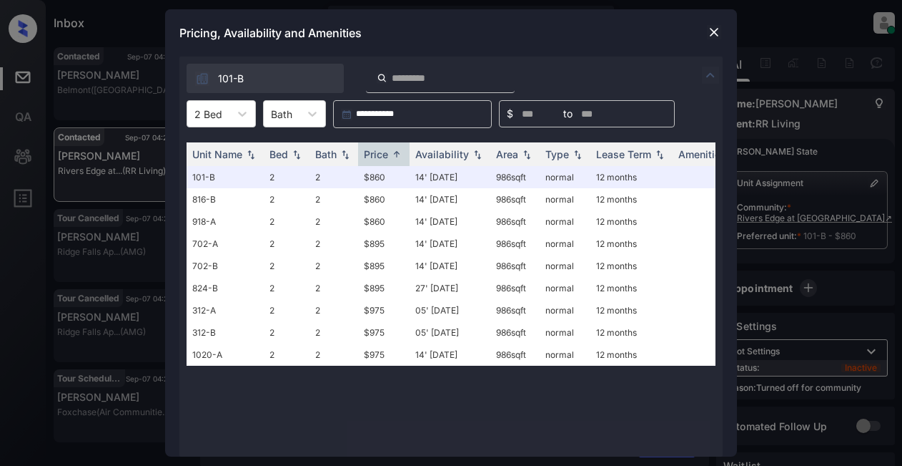
click at [716, 32] on img at bounding box center [714, 32] width 14 height 14
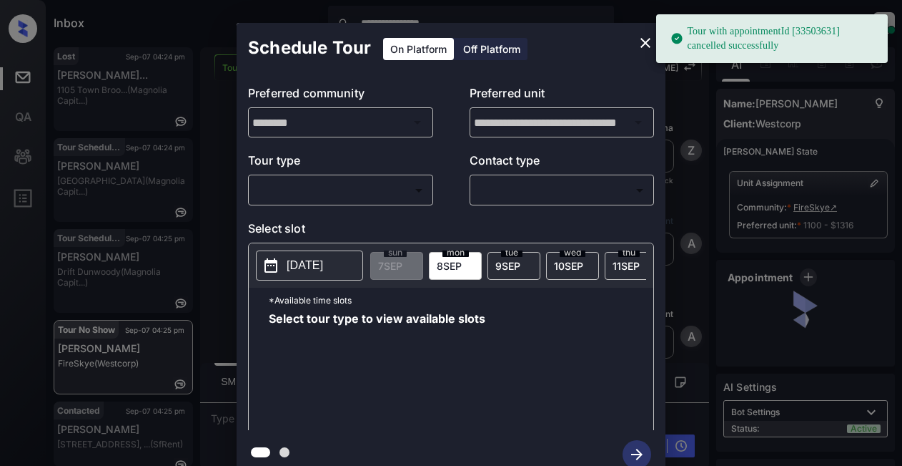
scroll to position [8784, 0]
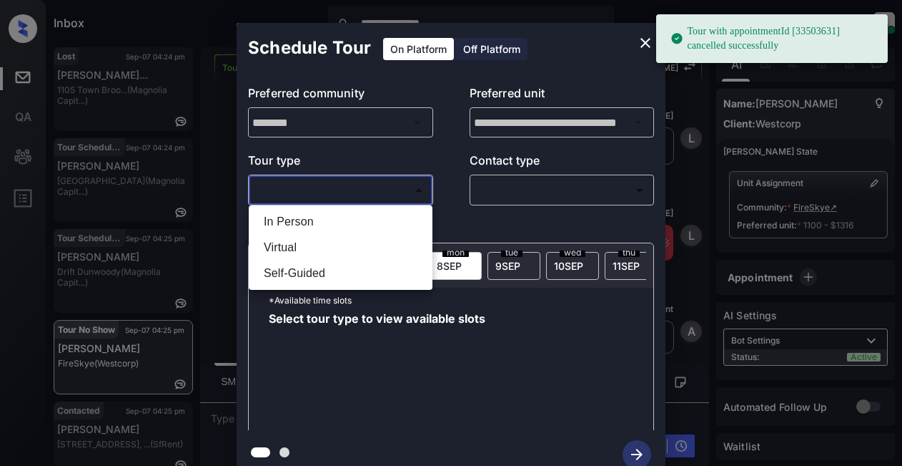
click at [342, 184] on body "**********" at bounding box center [451, 233] width 902 height 466
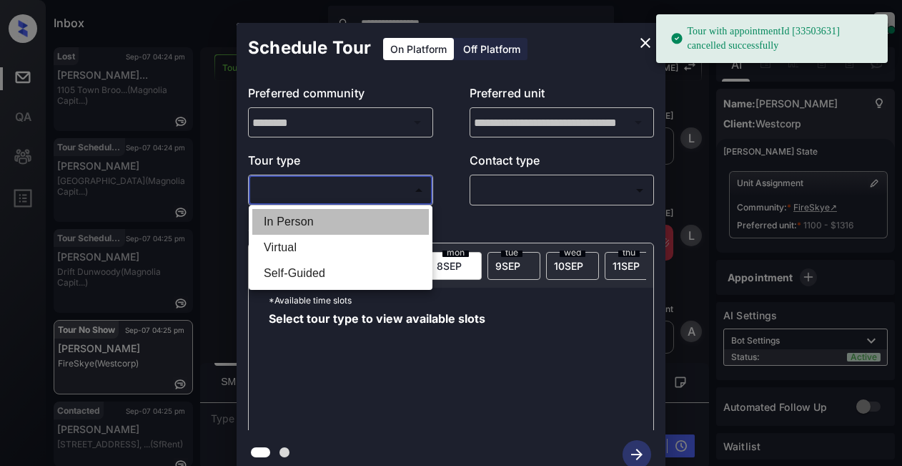
drag, startPoint x: 321, startPoint y: 220, endPoint x: 470, endPoint y: 200, distance: 150.1
click at [322, 220] on li "In Person" at bounding box center [340, 222] width 177 height 26
type input "********"
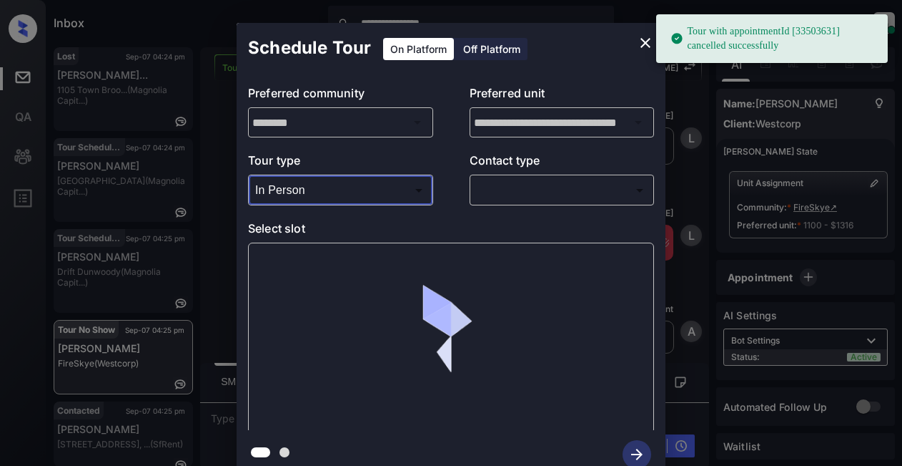
click at [506, 196] on body "**********" at bounding box center [451, 233] width 902 height 466
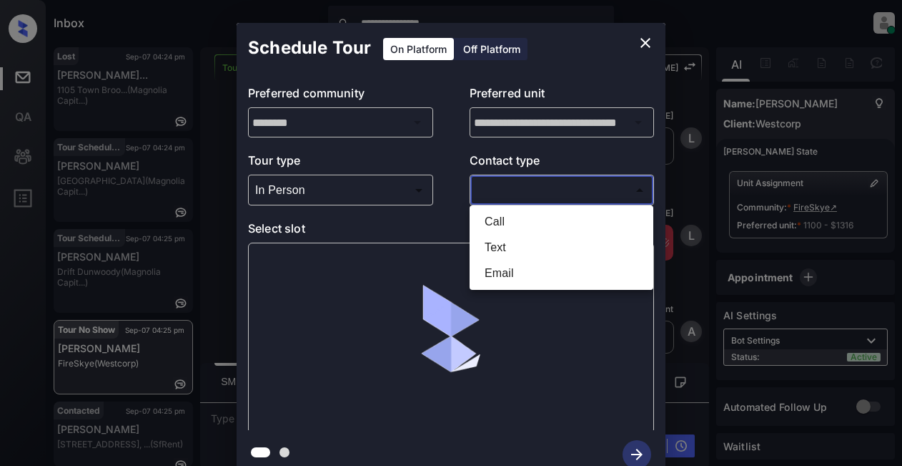
click at [519, 247] on li "Text" at bounding box center [561, 248] width 177 height 26
type input "****"
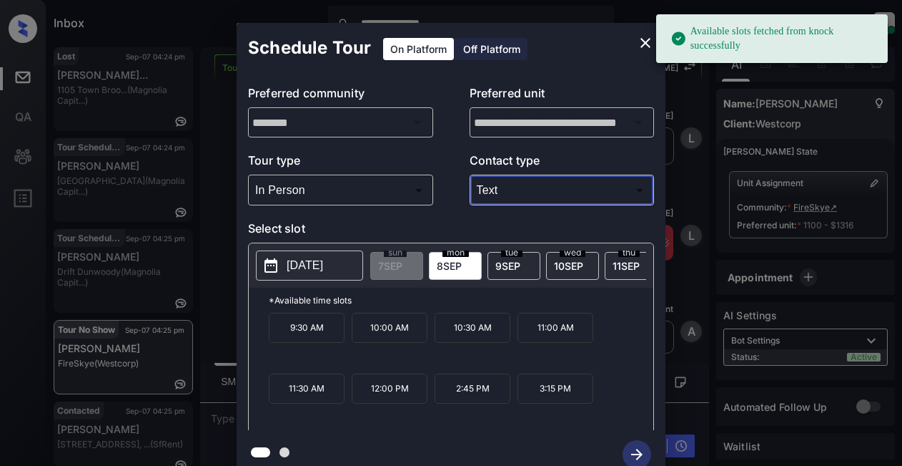
click at [313, 269] on p "[DATE]" at bounding box center [305, 265] width 36 height 17
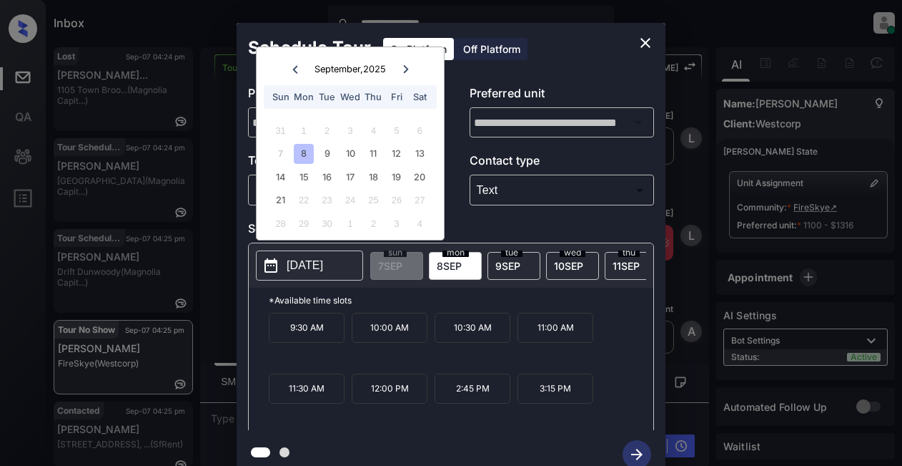
click at [307, 157] on div "8" at bounding box center [303, 153] width 19 height 19
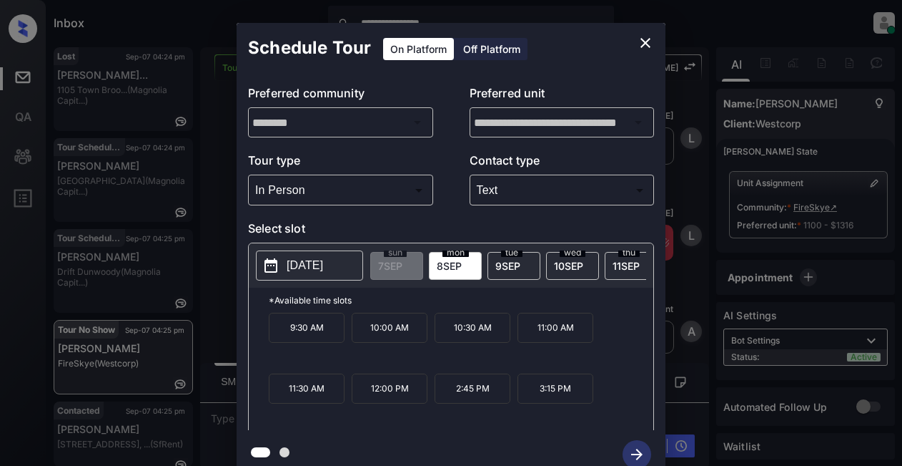
click at [562, 398] on p "3:15 PM" at bounding box center [556, 388] width 76 height 30
click at [636, 457] on icon "button" at bounding box center [637, 454] width 29 height 29
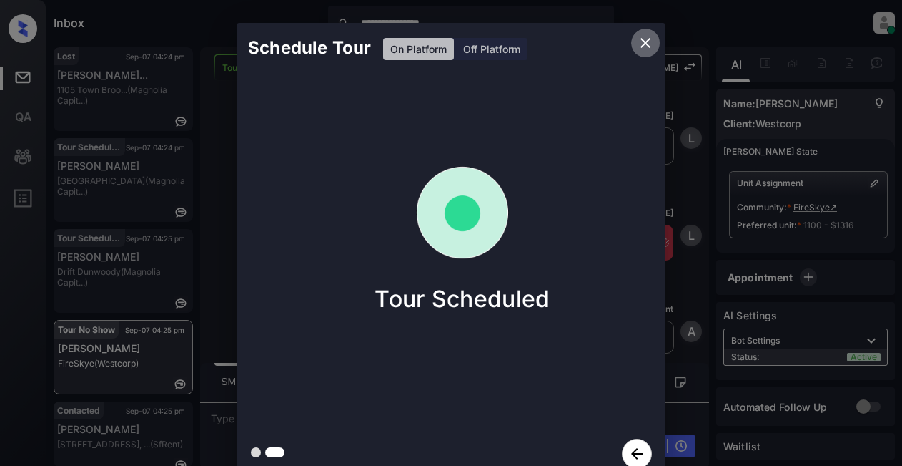
click at [649, 41] on icon "close" at bounding box center [646, 43] width 10 height 10
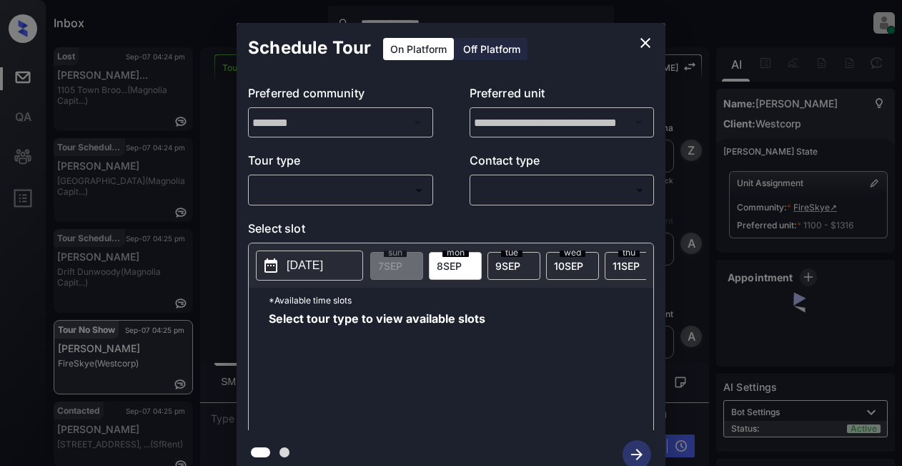
scroll to position [8784, 0]
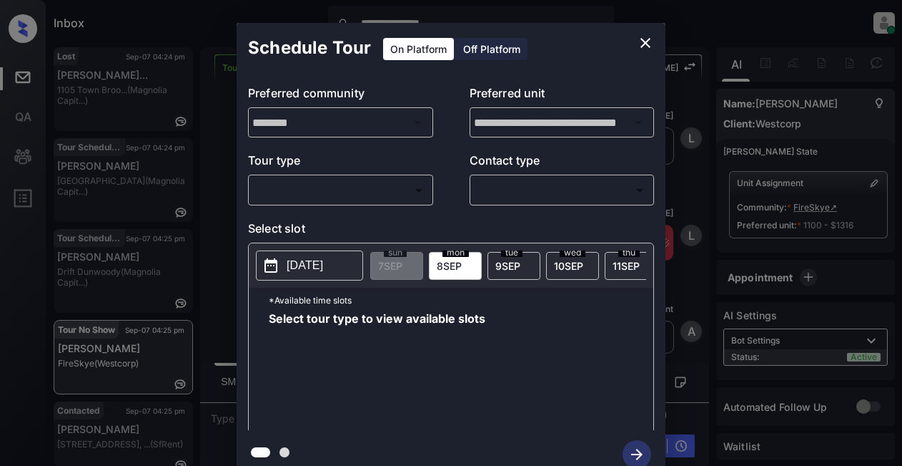
click at [330, 189] on body "**********" at bounding box center [451, 233] width 902 height 466
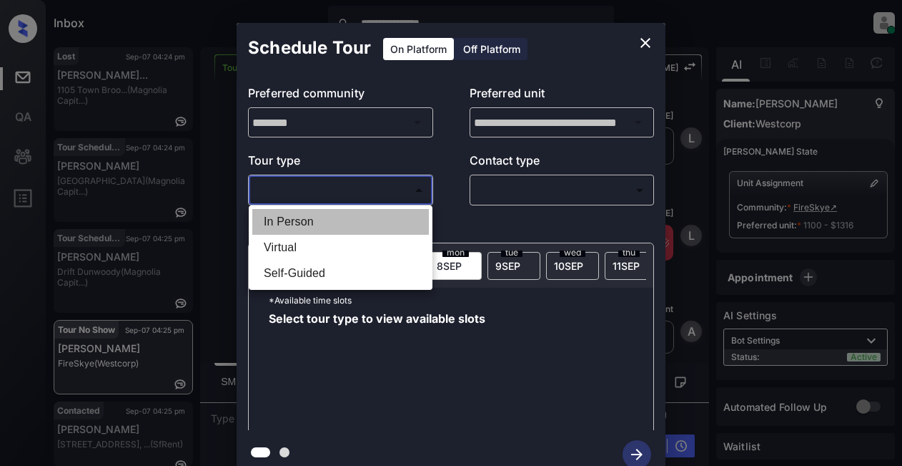
drag, startPoint x: 288, startPoint y: 216, endPoint x: 441, endPoint y: 176, distance: 158.2
click at [289, 216] on li "In Person" at bounding box center [340, 222] width 177 height 26
type input "********"
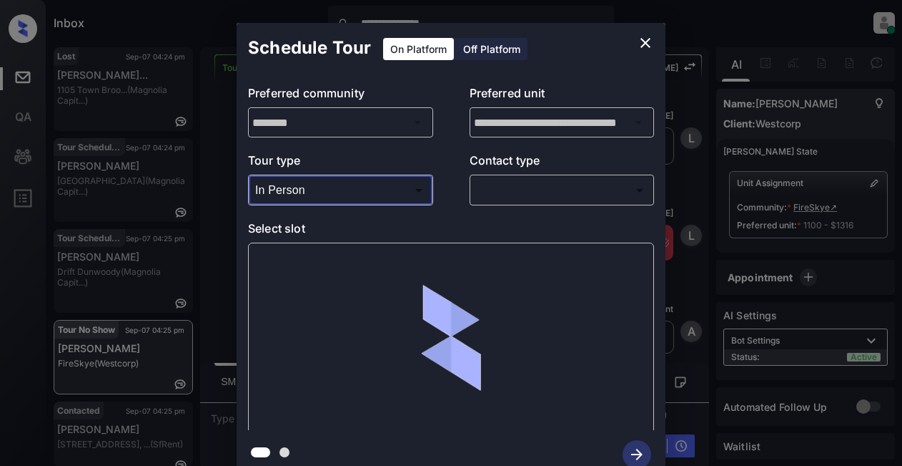
click at [521, 182] on body "**********" at bounding box center [451, 233] width 902 height 466
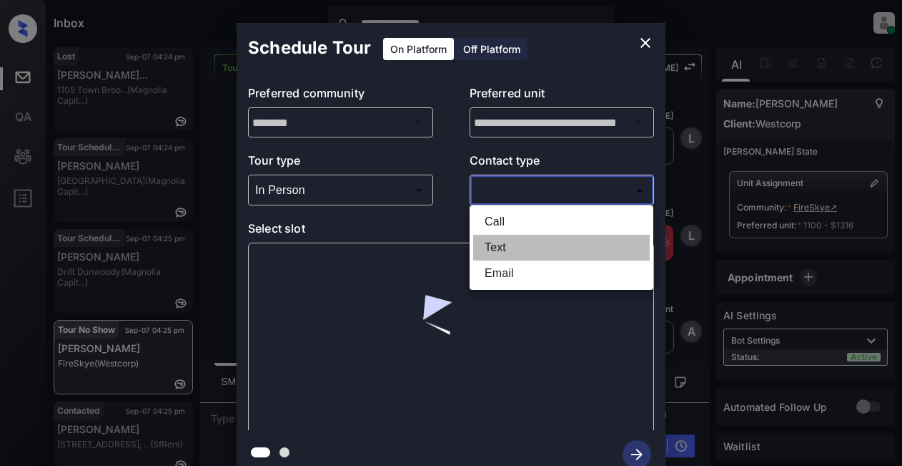
click at [503, 245] on li "Text" at bounding box center [561, 248] width 177 height 26
type input "****"
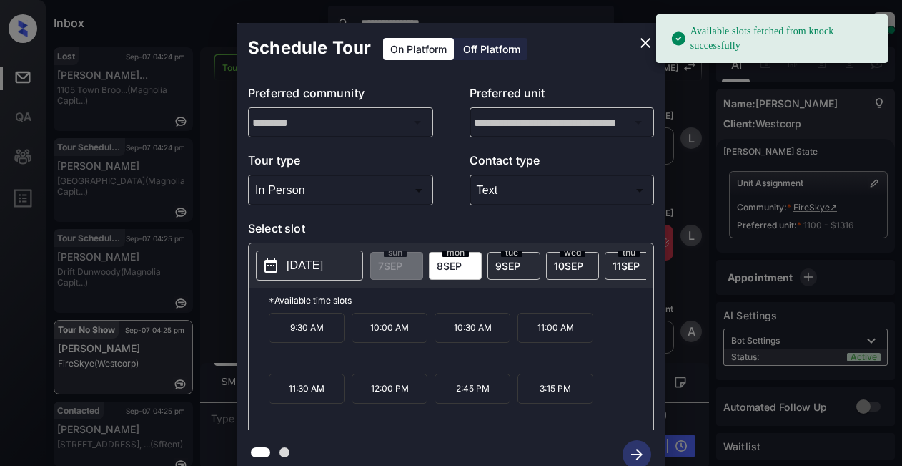
click at [322, 267] on p "[DATE]" at bounding box center [305, 265] width 36 height 17
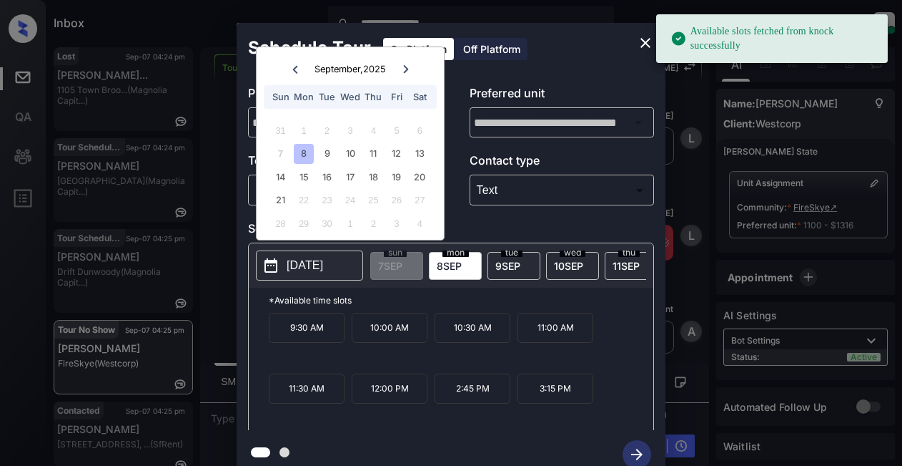
click at [306, 157] on div "8" at bounding box center [303, 153] width 19 height 19
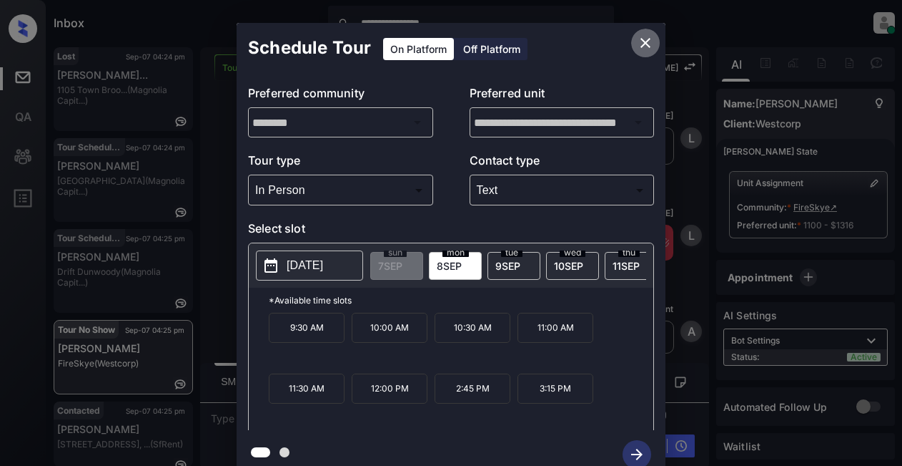
click at [651, 39] on icon "close" at bounding box center [645, 42] width 17 height 17
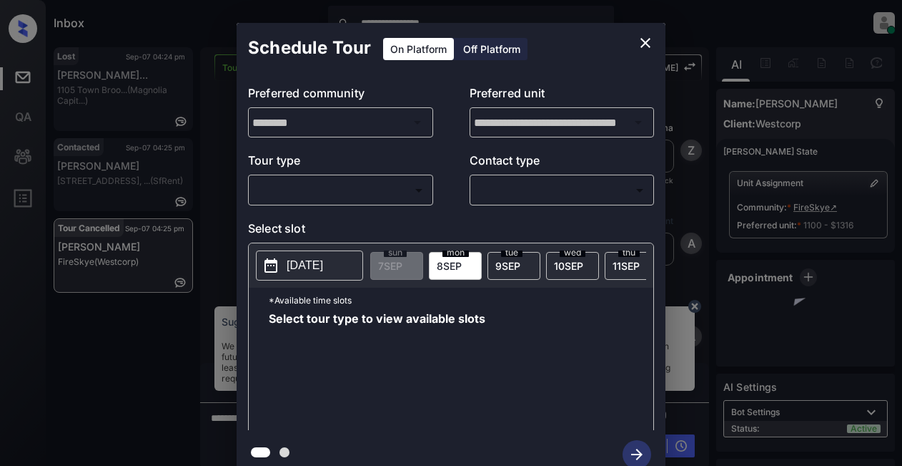
scroll to position [8784, 0]
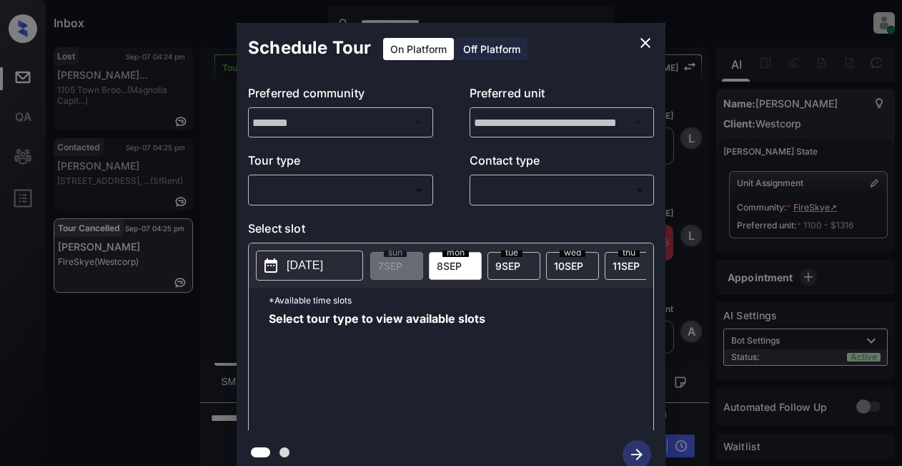
click at [381, 184] on body "**********" at bounding box center [451, 233] width 902 height 466
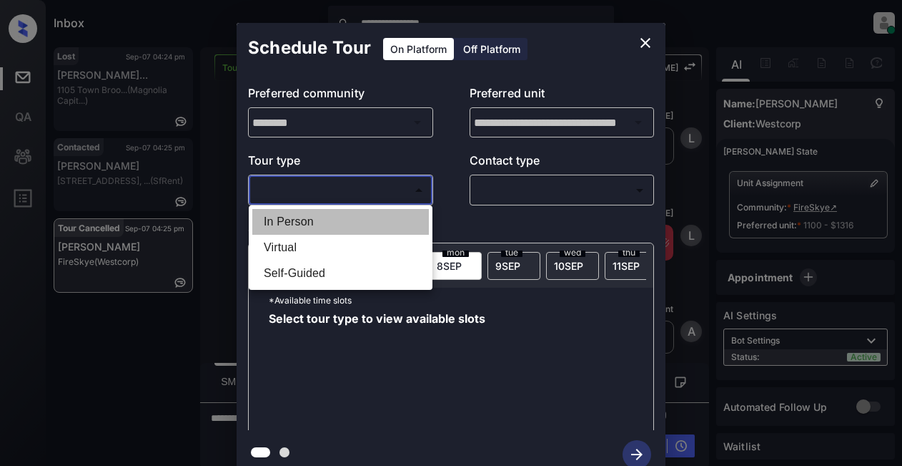
click at [305, 220] on li "In Person" at bounding box center [340, 222] width 177 height 26
type input "********"
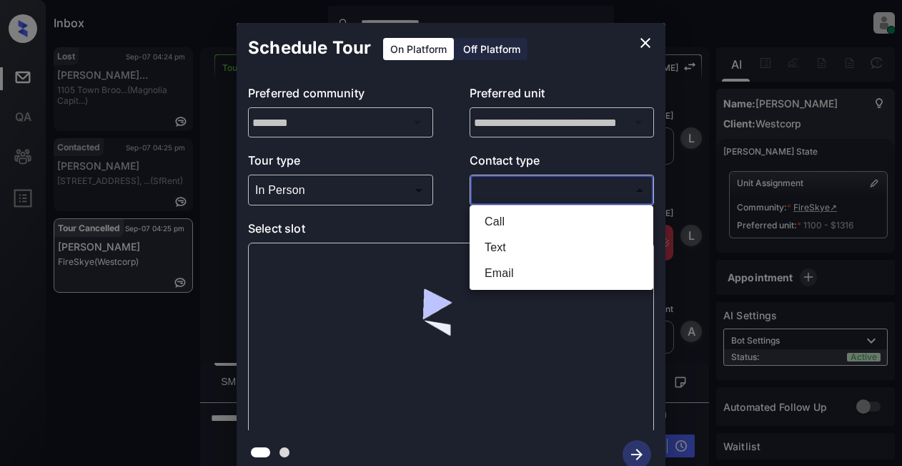
click at [495, 184] on body "**********" at bounding box center [451, 233] width 902 height 466
click at [494, 245] on li "Text" at bounding box center [561, 248] width 177 height 26
type input "****"
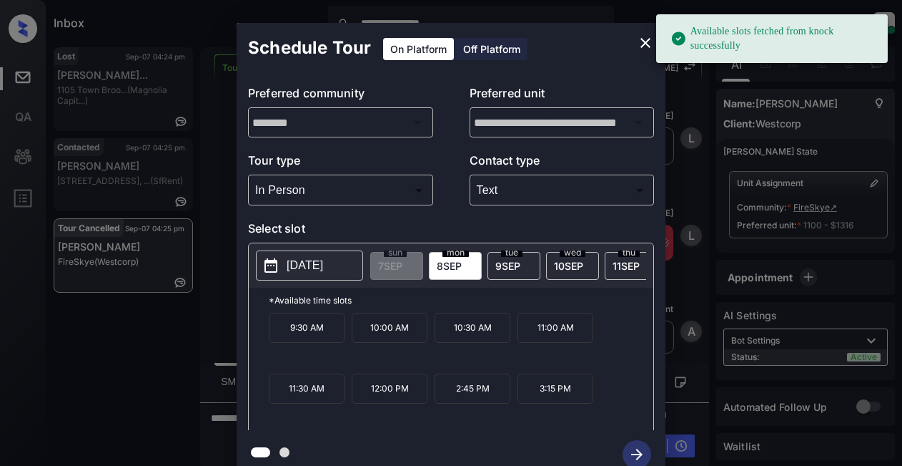
click at [305, 264] on p "[DATE]" at bounding box center [305, 265] width 36 height 17
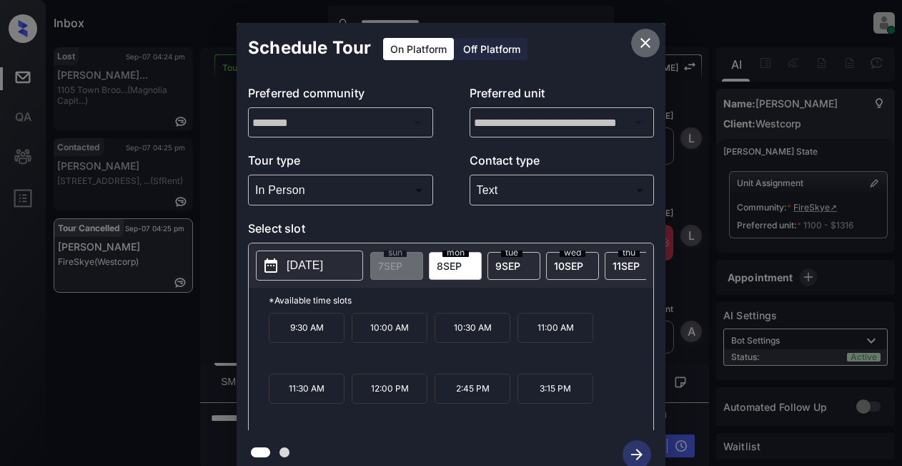
click at [646, 40] on icon "close" at bounding box center [645, 42] width 17 height 17
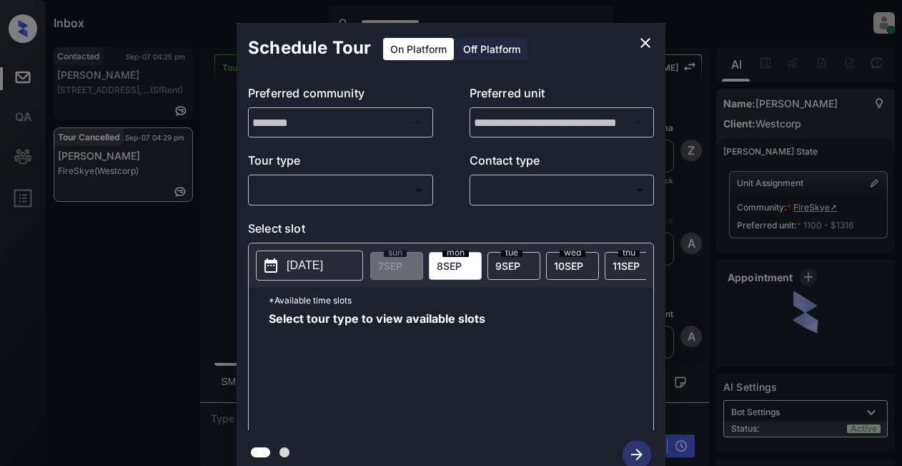
scroll to position [7973, 0]
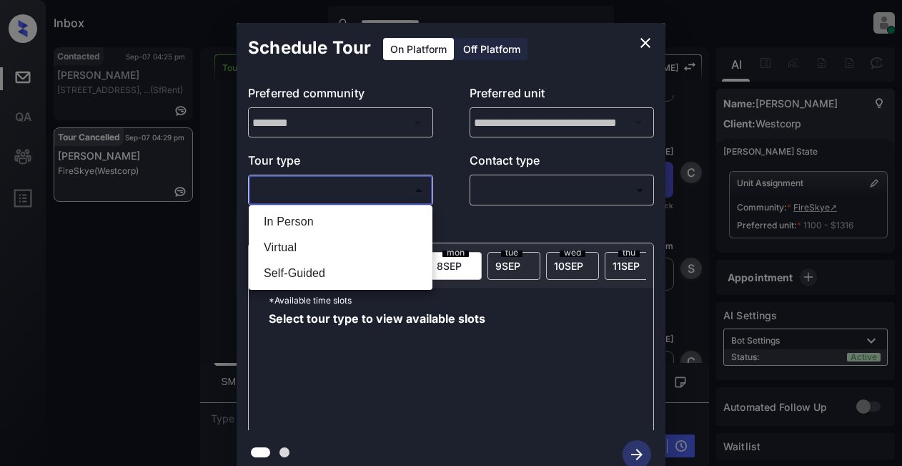
click at [330, 185] on body "**********" at bounding box center [451, 233] width 902 height 466
drag, startPoint x: 311, startPoint y: 220, endPoint x: 426, endPoint y: 201, distance: 116.7
click at [318, 220] on li "In Person" at bounding box center [340, 222] width 177 height 26
type input "********"
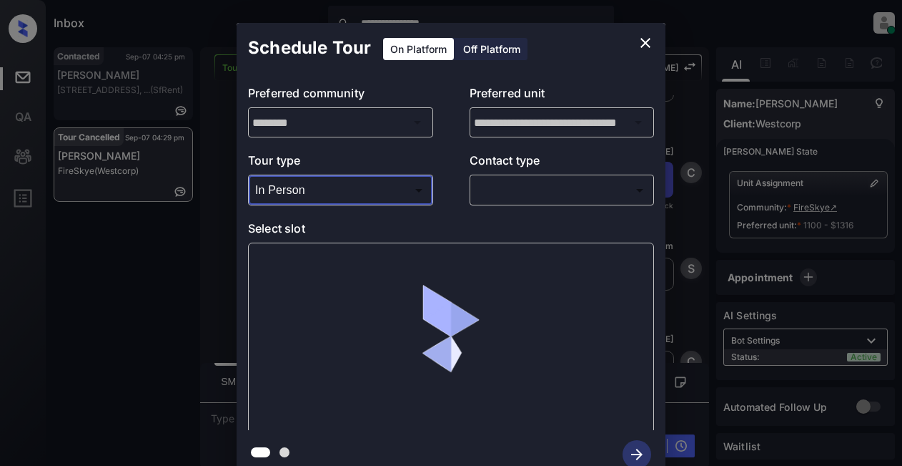
click at [533, 191] on body "**********" at bounding box center [451, 233] width 902 height 466
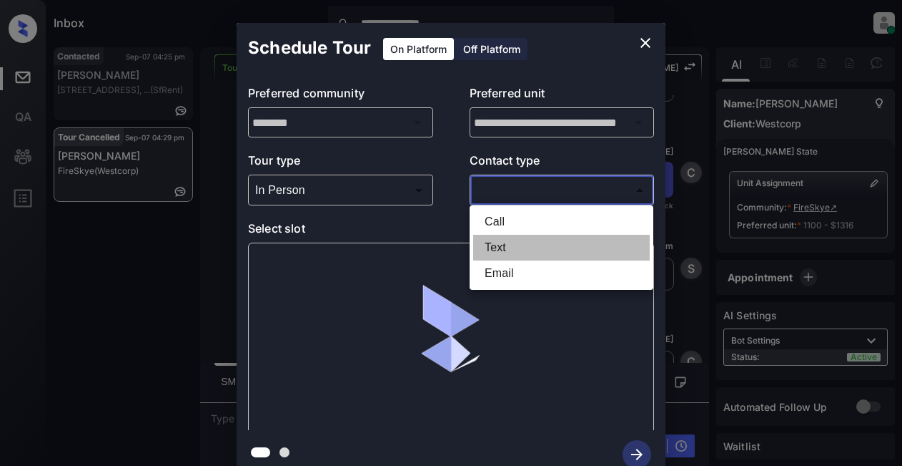
click at [493, 246] on li "Text" at bounding box center [561, 248] width 177 height 26
type input "****"
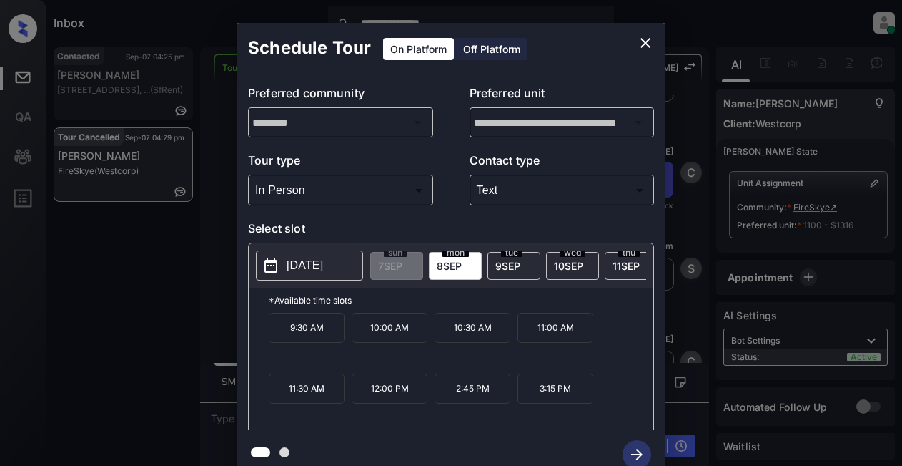
click at [460, 403] on p "2:45 PM" at bounding box center [473, 388] width 76 height 30
click at [639, 453] on icon "button" at bounding box center [636, 453] width 11 height 11
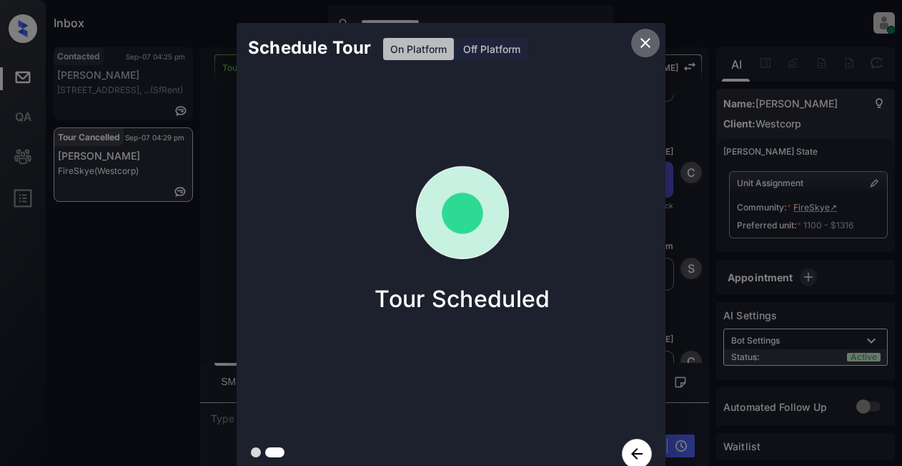
click at [644, 44] on icon "close" at bounding box center [646, 43] width 10 height 10
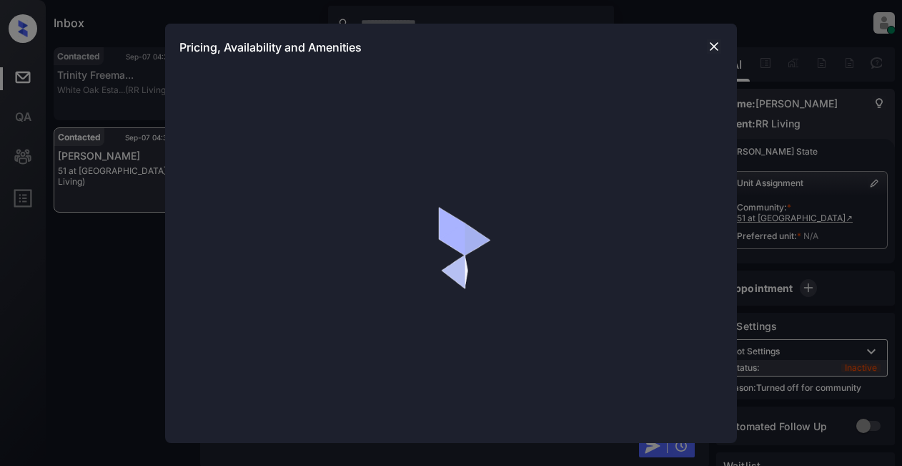
scroll to position [2406, 0]
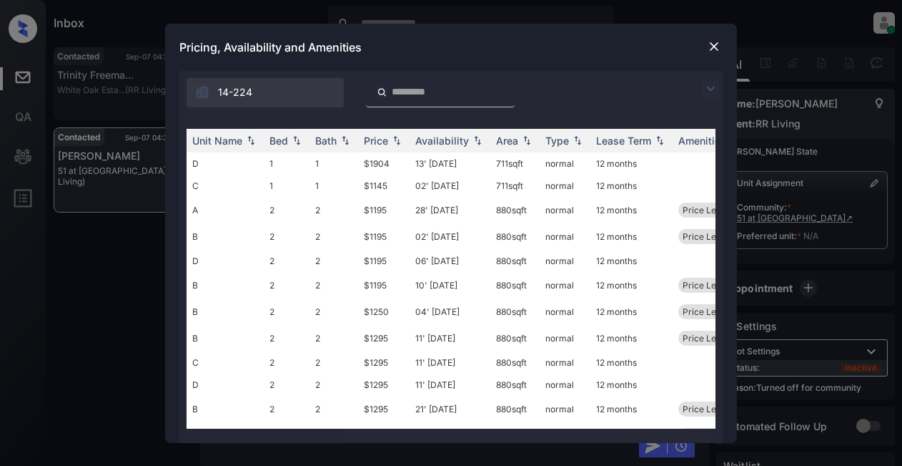
click at [709, 83] on img at bounding box center [710, 88] width 17 height 17
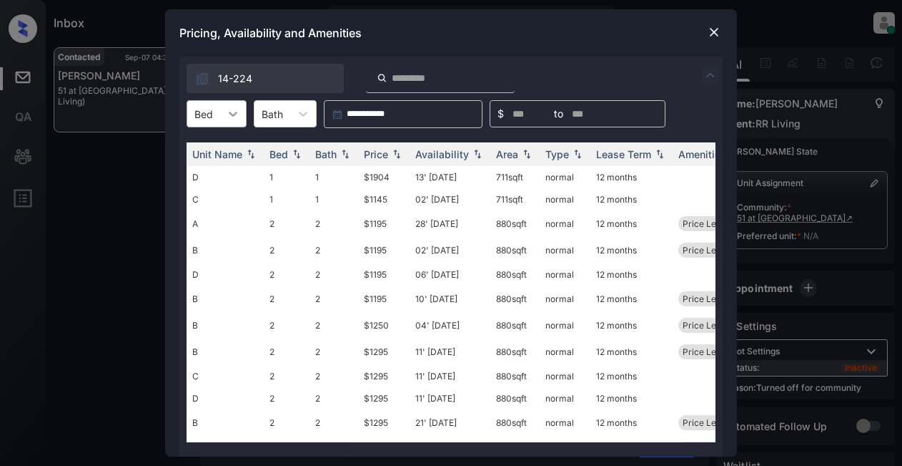
click at [240, 114] on div at bounding box center [233, 114] width 26 height 26
click at [207, 178] on div "2" at bounding box center [217, 175] width 60 height 26
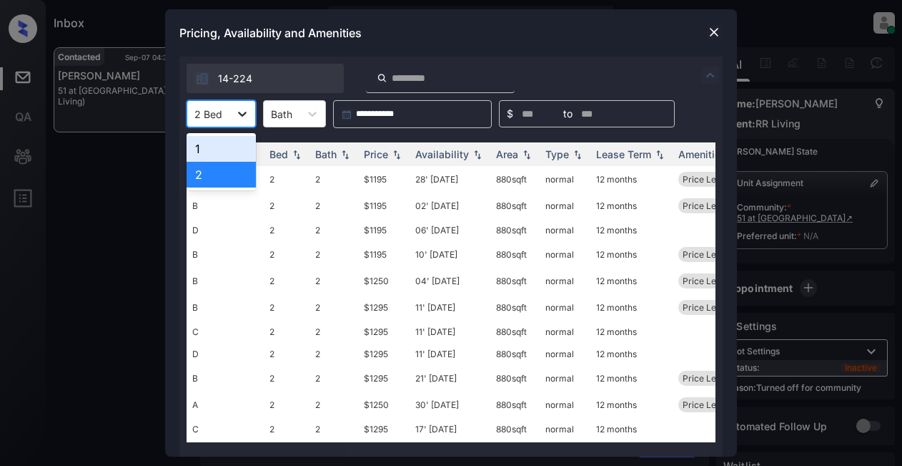
click at [247, 110] on icon at bounding box center [242, 114] width 14 height 14
click at [210, 141] on div "1" at bounding box center [221, 149] width 69 height 26
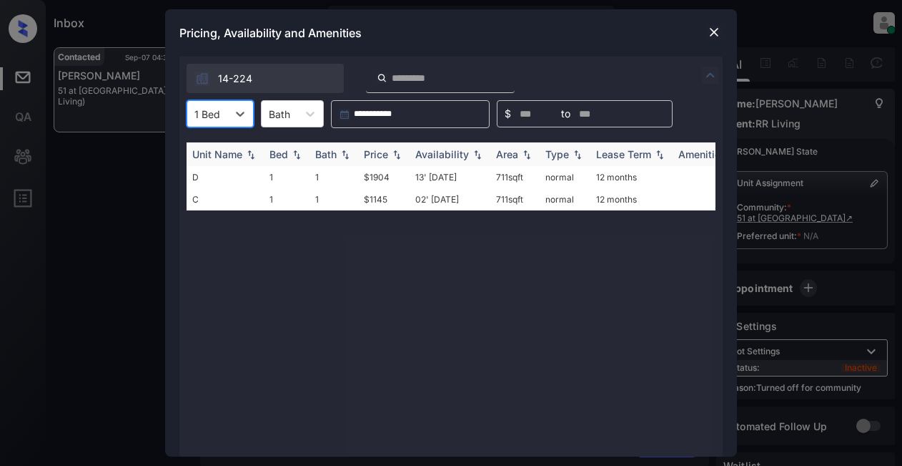
click at [373, 156] on div "Price" at bounding box center [376, 154] width 24 height 12
click at [380, 174] on td "$1145" at bounding box center [383, 177] width 51 height 22
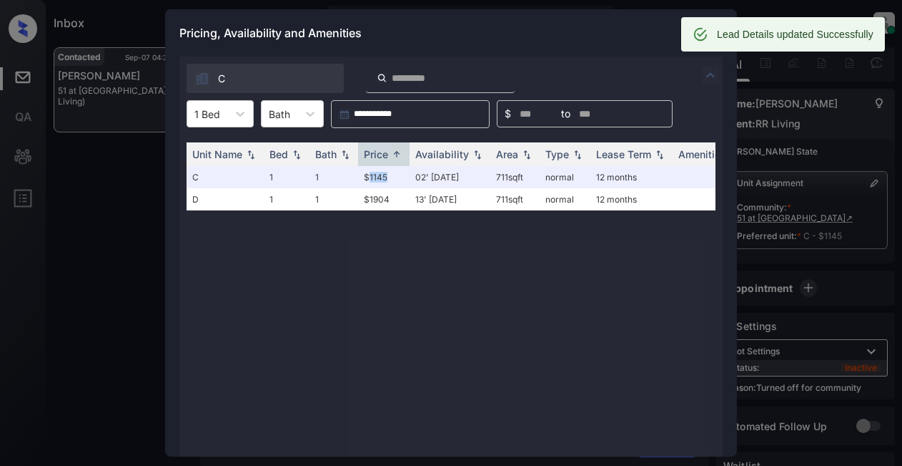
scroll to position [2499, 0]
click at [244, 112] on icon at bounding box center [240, 114] width 14 height 14
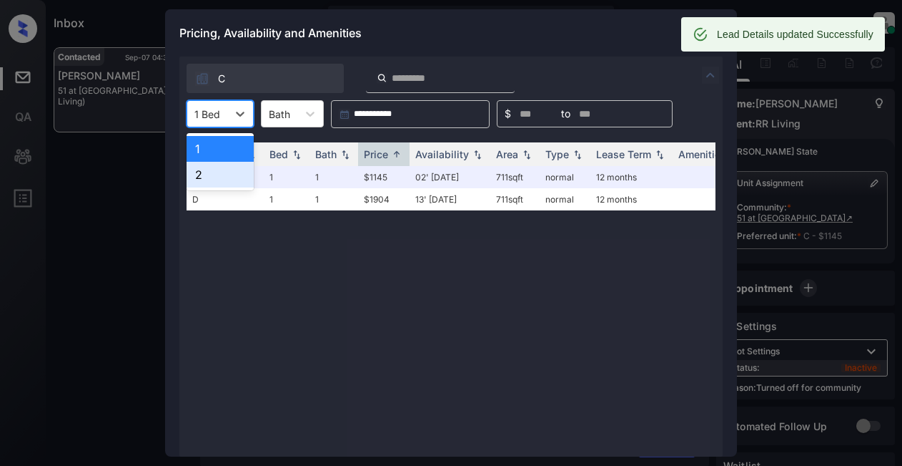
click at [221, 167] on div "2" at bounding box center [220, 175] width 67 height 26
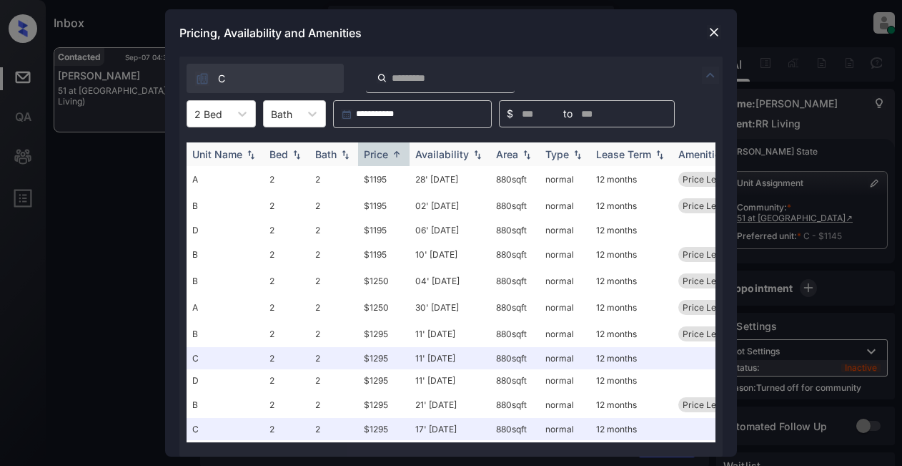
click at [376, 154] on div "Price" at bounding box center [376, 154] width 24 height 12
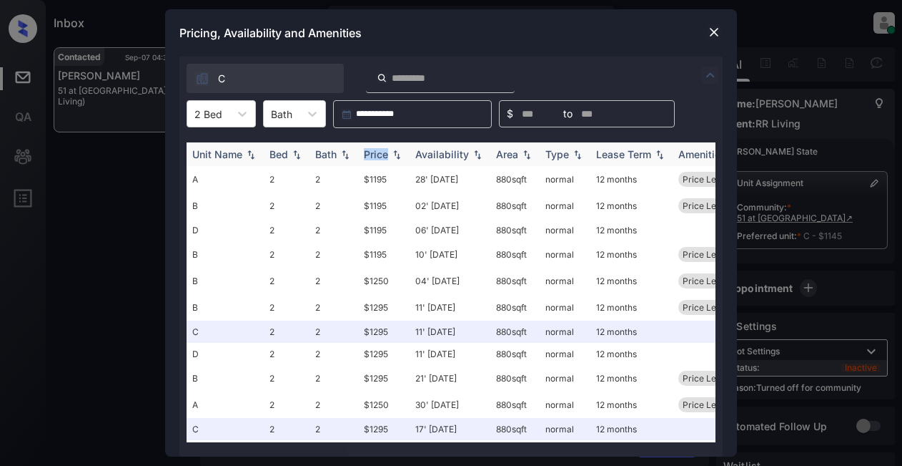
click at [376, 154] on div "Price" at bounding box center [376, 154] width 24 height 12
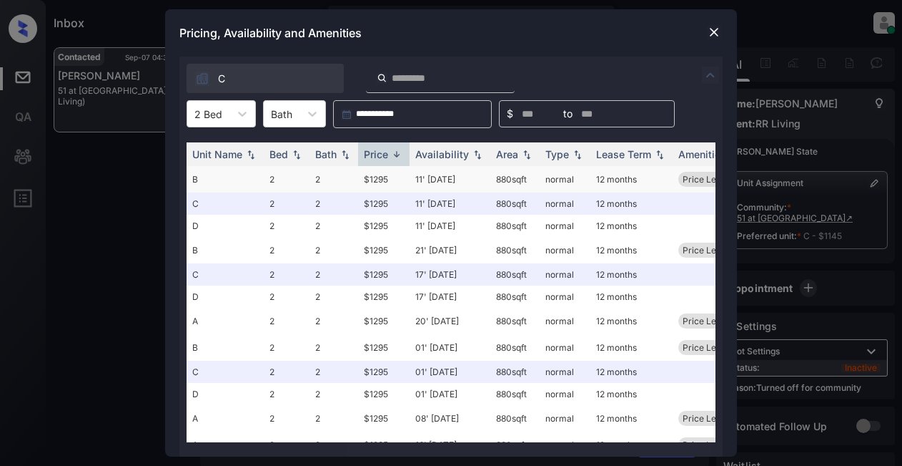
click at [384, 177] on td "$1295" at bounding box center [383, 179] width 51 height 26
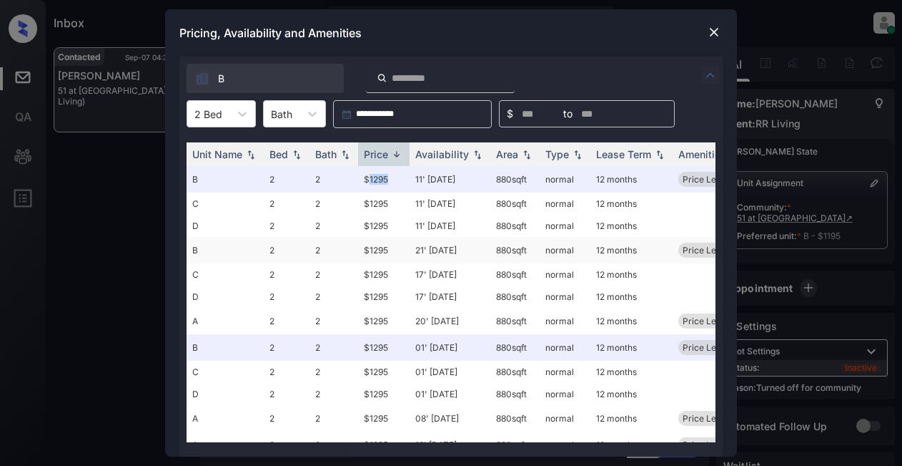
scroll to position [2592, 0]
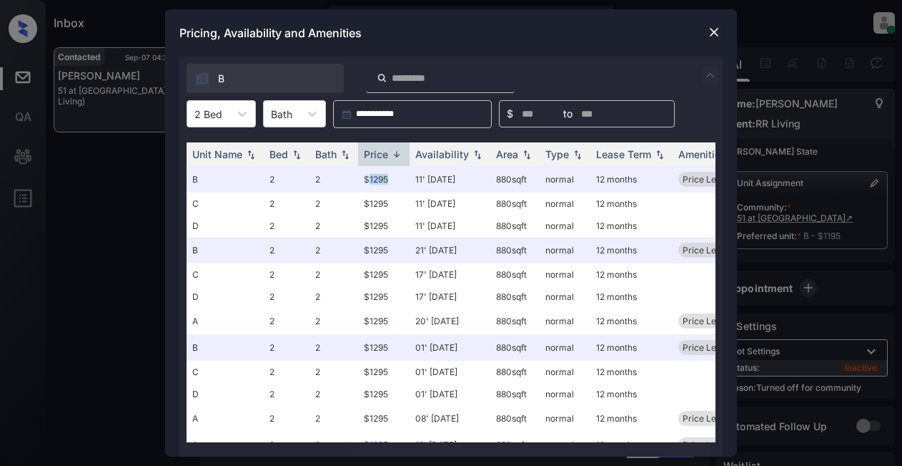
click at [718, 29] on img at bounding box center [714, 32] width 14 height 14
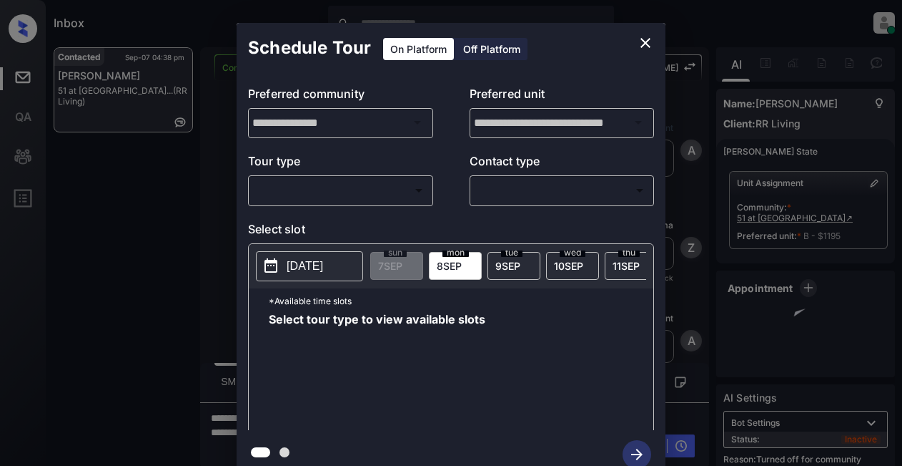
scroll to position [2521, 0]
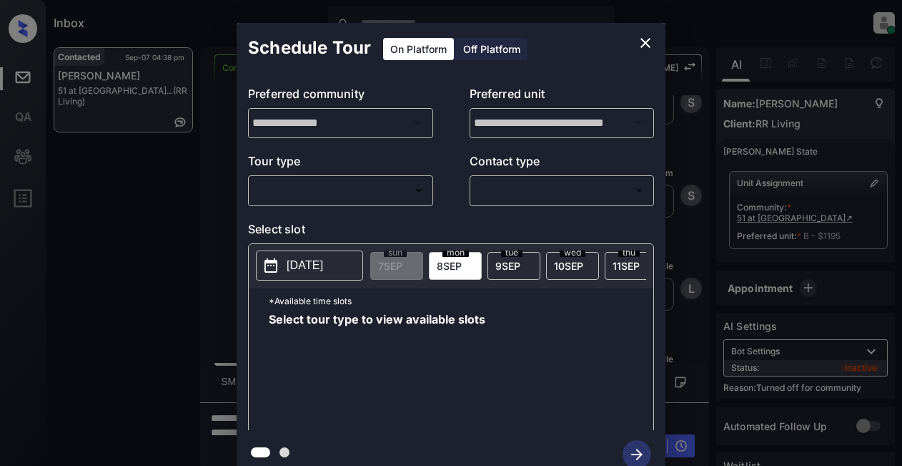
click at [292, 199] on body "Inbox Lyzzelle [PERSON_NAME] Online Set yourself offline Set yourself on break …" at bounding box center [451, 233] width 902 height 466
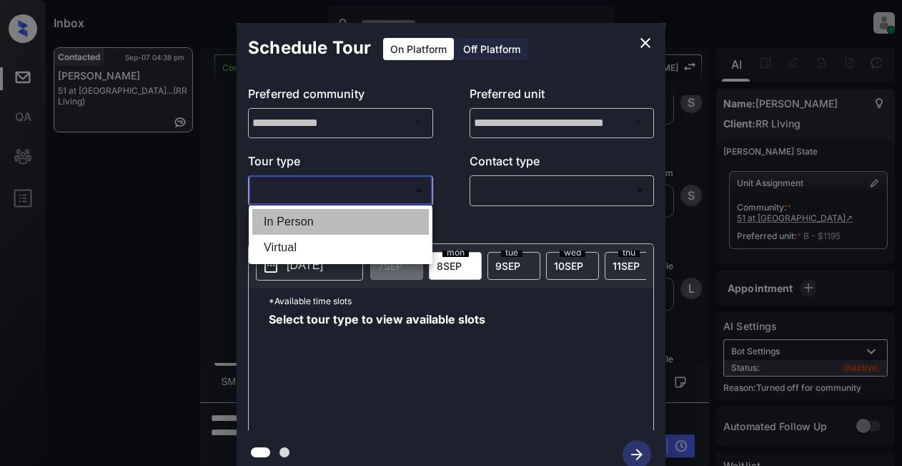
click at [285, 218] on li "In Person" at bounding box center [340, 222] width 177 height 26
type input "********"
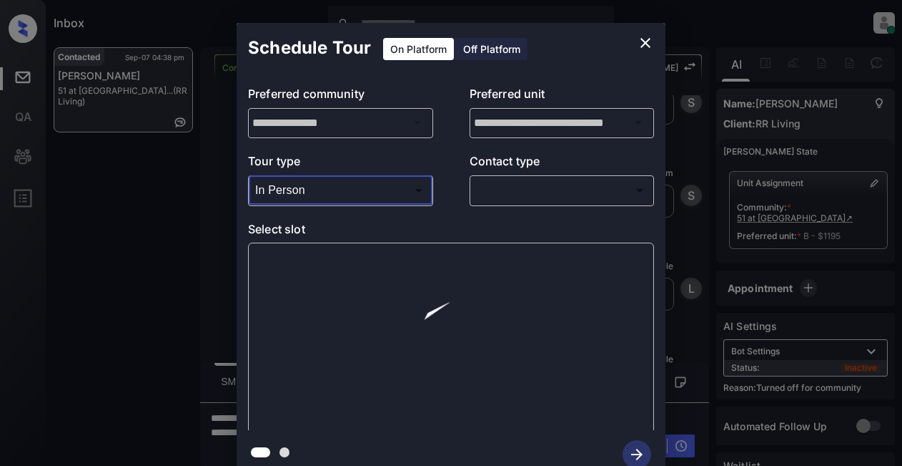
drag, startPoint x: 492, startPoint y: 175, endPoint x: 503, endPoint y: 191, distance: 19.5
click at [493, 175] on div "​ ​" at bounding box center [562, 189] width 185 height 31
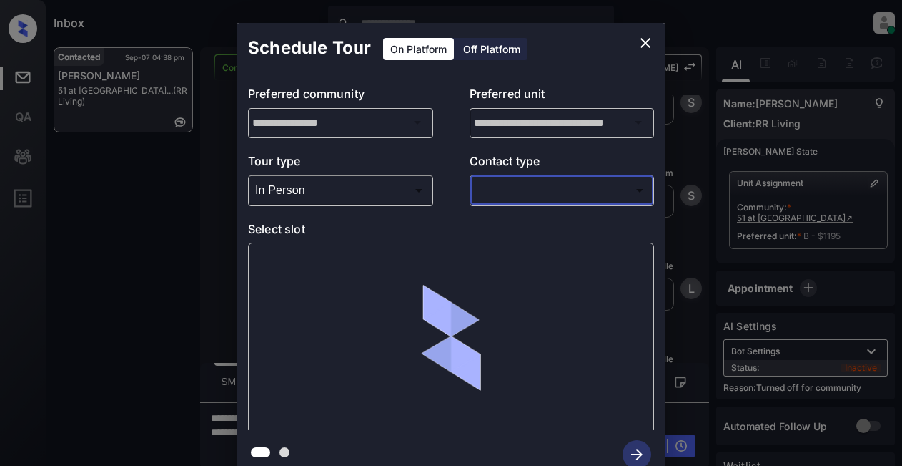
click at [504, 195] on body "Inbox Lyzzelle M. Ceralde Online Set yourself offline Set yourself on break Pro…" at bounding box center [451, 233] width 902 height 466
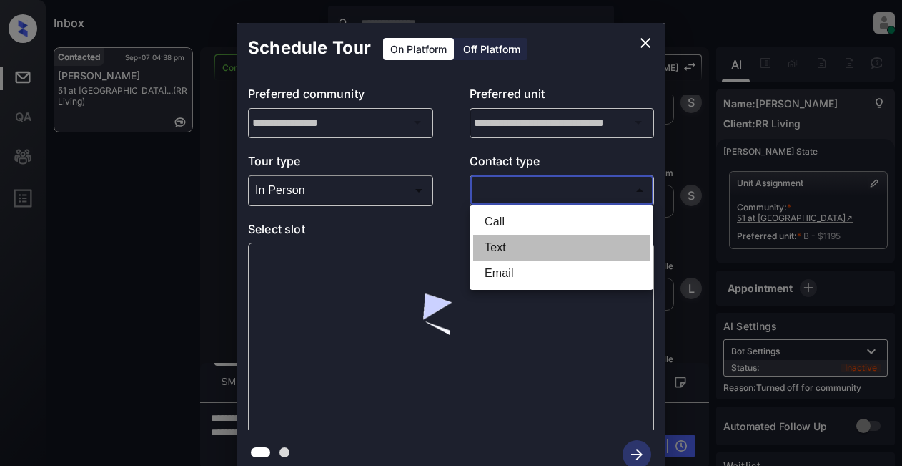
click at [493, 254] on li "Text" at bounding box center [561, 248] width 177 height 26
type input "****"
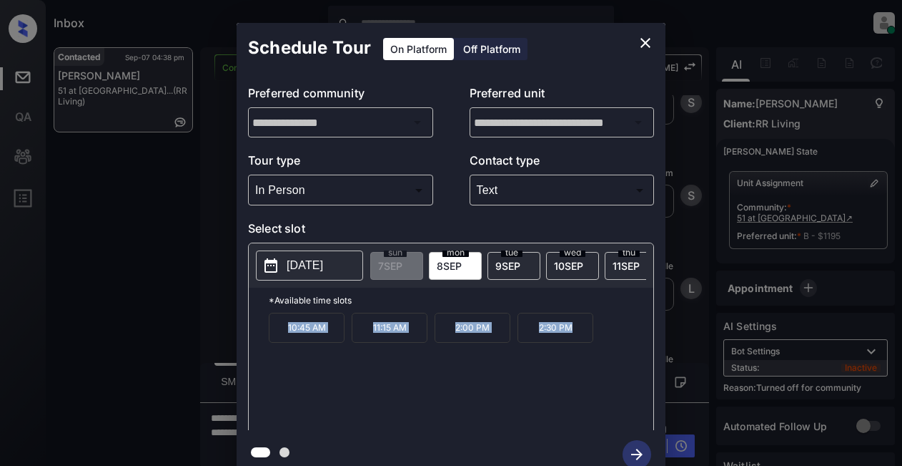
drag, startPoint x: 278, startPoint y: 335, endPoint x: 586, endPoint y: 335, distance: 307.5
click at [586, 335] on div "10:45 AM 11:15 AM 2:00 PM 2:30 PM" at bounding box center [461, 370] width 385 height 114
copy div "10:45 AM 11:15 AM 2:00 PM 2:30 PM"
click at [642, 44] on icon "close" at bounding box center [645, 42] width 17 height 17
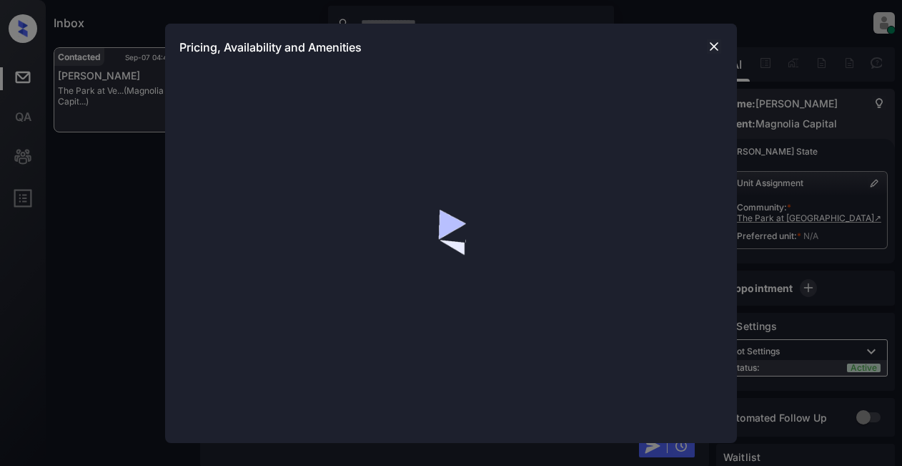
scroll to position [1082, 0]
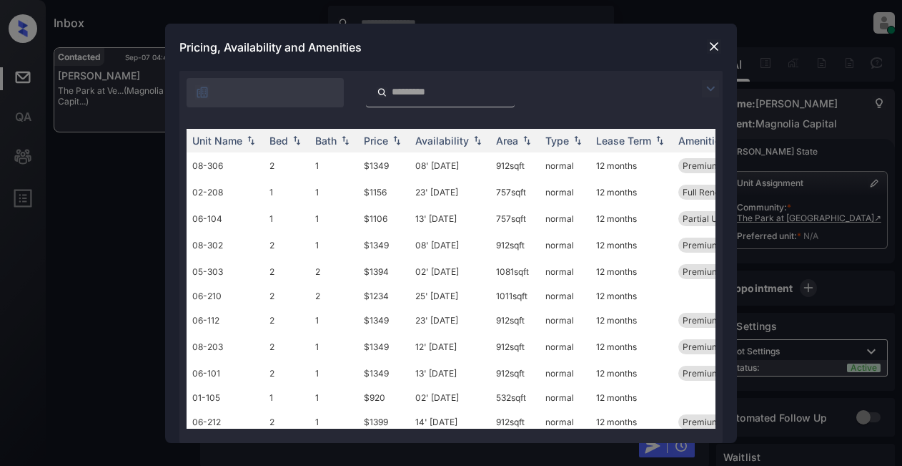
click at [711, 87] on img at bounding box center [710, 88] width 17 height 17
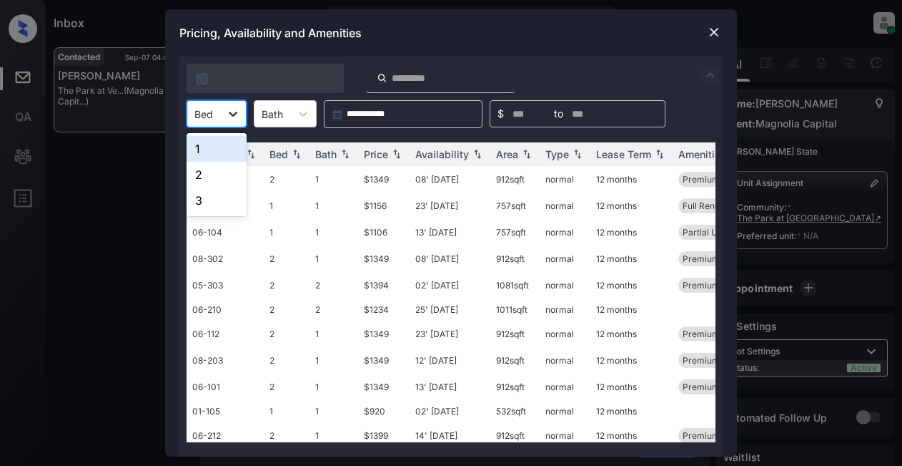
click at [230, 113] on icon at bounding box center [233, 114] width 9 height 5
click at [195, 175] on div "2" at bounding box center [217, 175] width 60 height 26
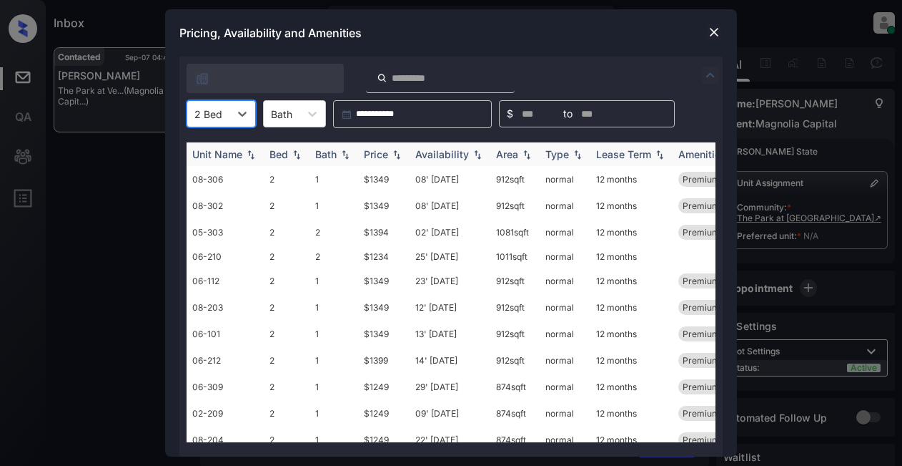
click at [206, 157] on div "Unit Name" at bounding box center [217, 154] width 50 height 12
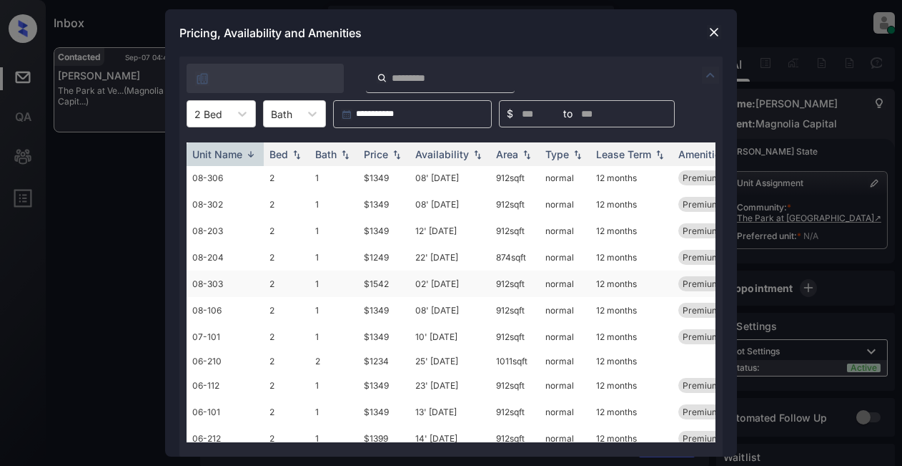
scroll to position [0, 0]
click at [393, 155] on img at bounding box center [397, 154] width 14 height 10
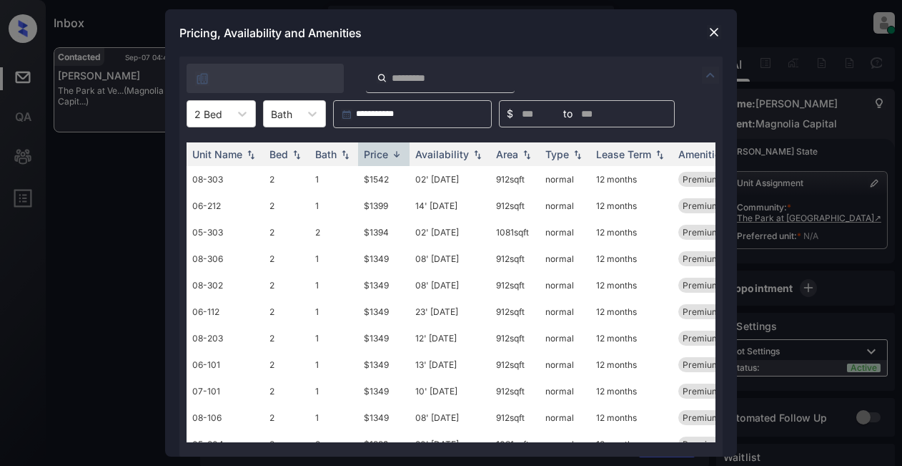
click at [714, 30] on img at bounding box center [714, 32] width 14 height 14
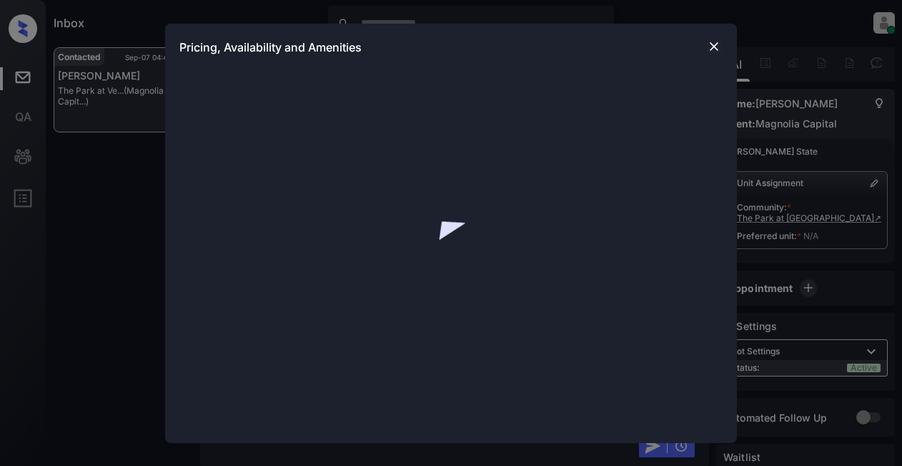
scroll to position [1153, 0]
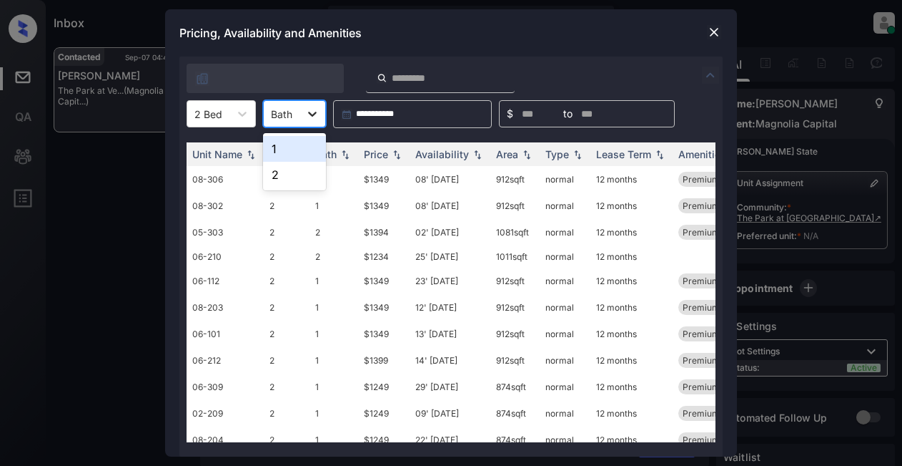
click at [310, 114] on icon at bounding box center [312, 114] width 9 height 5
click at [289, 177] on div "2" at bounding box center [294, 175] width 63 height 26
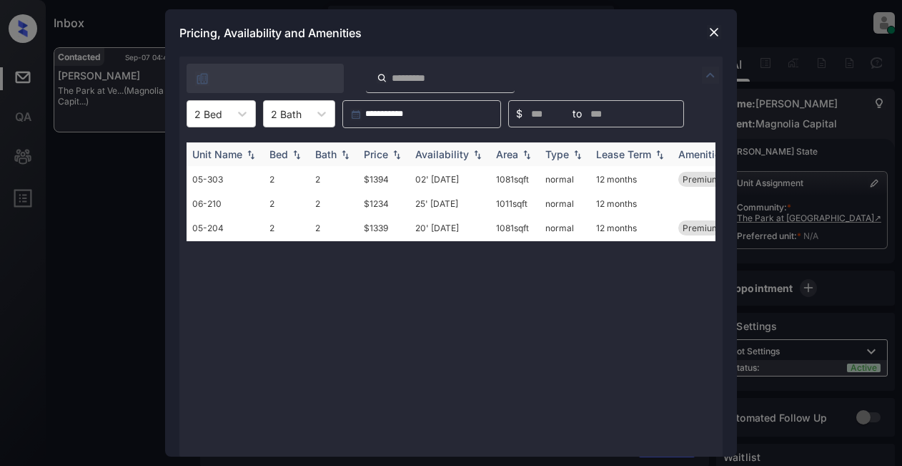
click at [385, 156] on div "Price" at bounding box center [376, 154] width 24 height 12
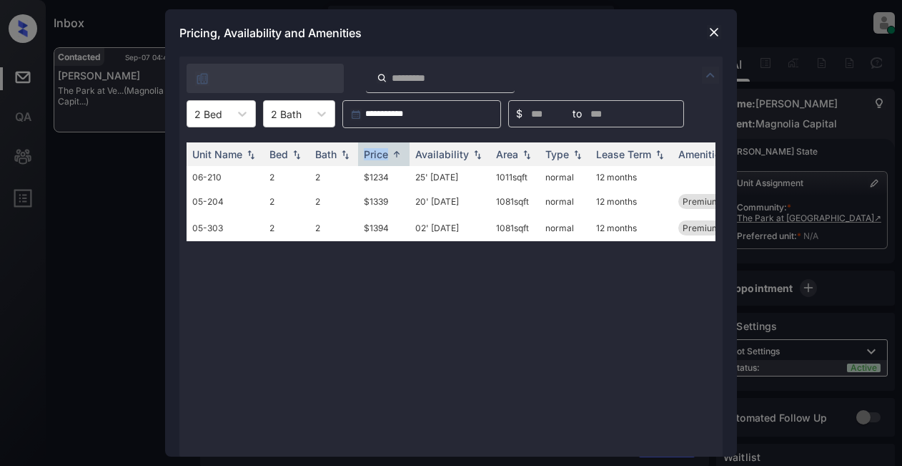
click at [712, 31] on img at bounding box center [714, 32] width 14 height 14
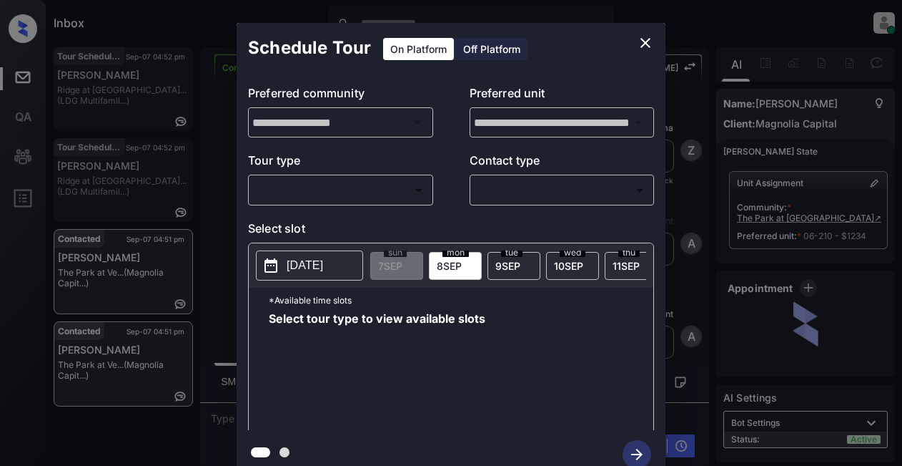
scroll to position [4876, 0]
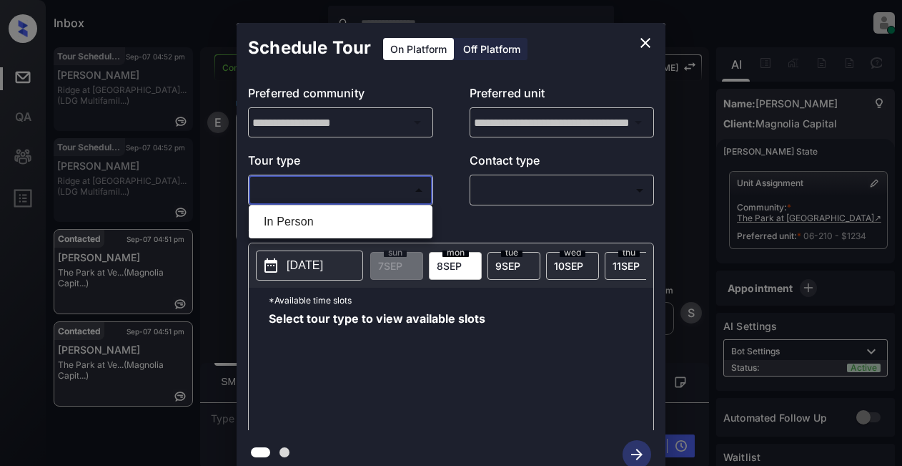
click at [333, 190] on body "Inbox Lyzzelle [PERSON_NAME] Online Set yourself offline Set yourself on break …" at bounding box center [451, 233] width 902 height 466
drag, startPoint x: 303, startPoint y: 222, endPoint x: 392, endPoint y: 214, distance: 89.0
click at [305, 222] on li "In Person" at bounding box center [340, 222] width 177 height 26
type input "********"
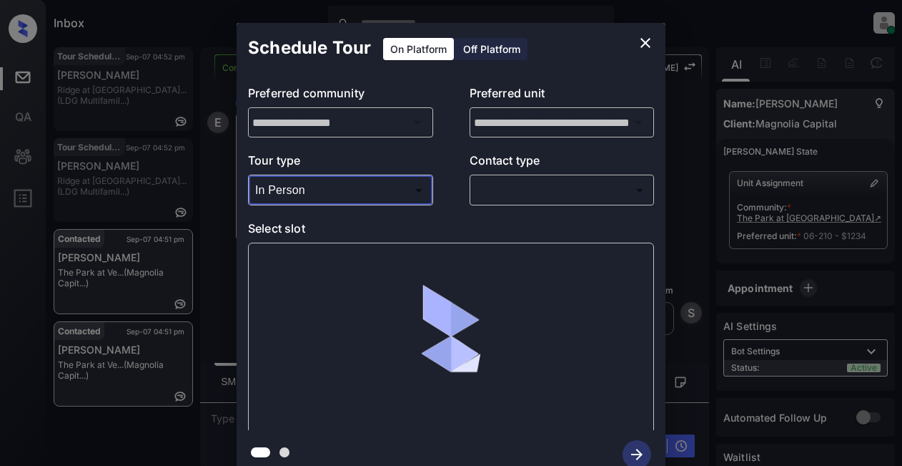
click at [489, 197] on body "Inbox Lyzzelle [PERSON_NAME] Online Set yourself offline Set yourself on break …" at bounding box center [451, 233] width 902 height 466
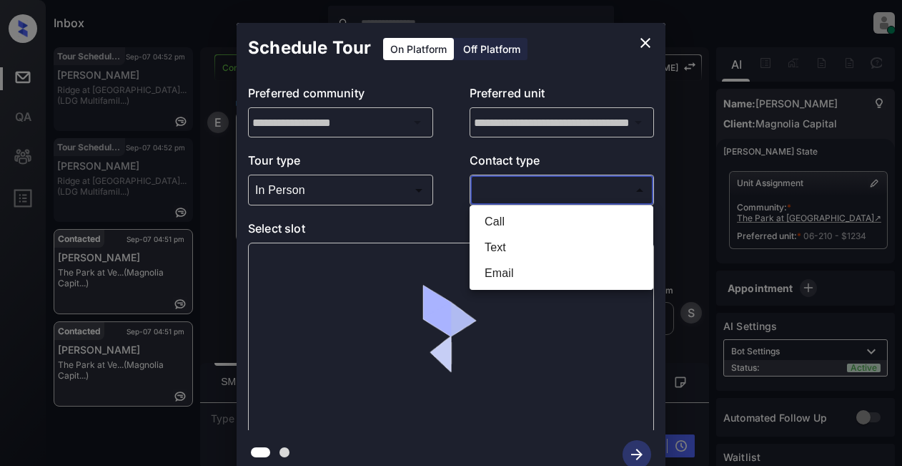
click at [511, 246] on li "Text" at bounding box center [561, 248] width 177 height 26
type input "****"
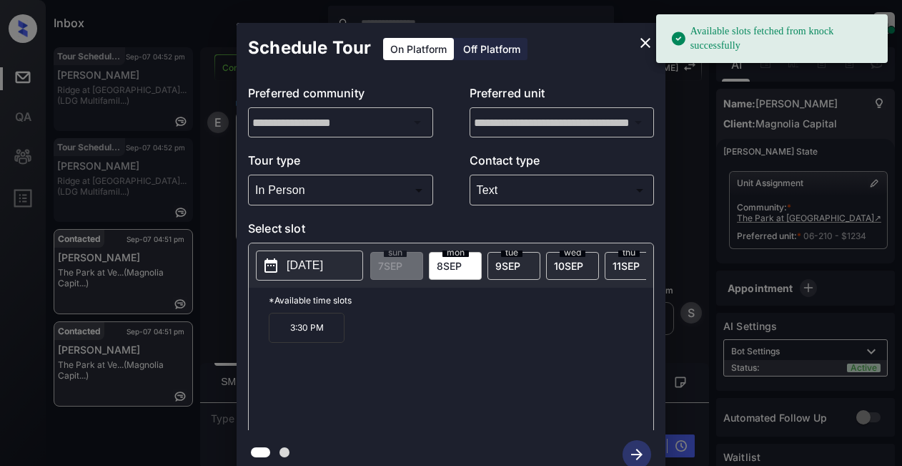
drag, startPoint x: 315, startPoint y: 267, endPoint x: 326, endPoint y: 260, distance: 12.5
click at [320, 263] on p "[DATE]" at bounding box center [305, 265] width 36 height 17
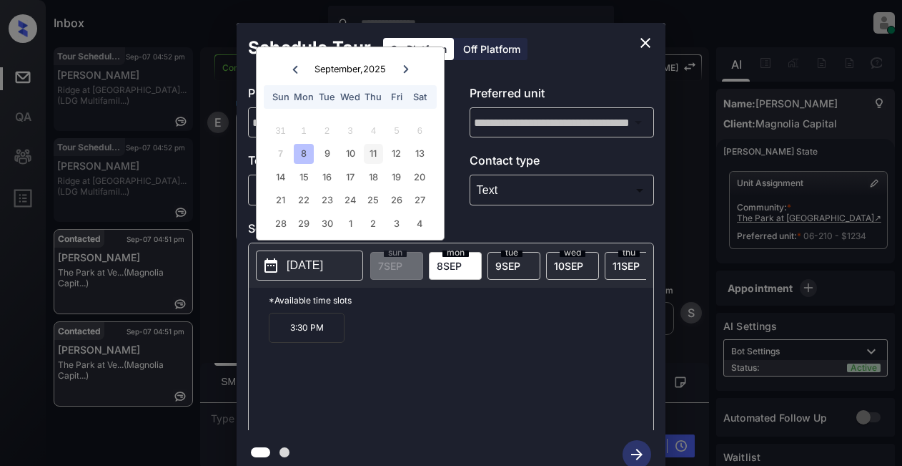
click at [368, 152] on div "11" at bounding box center [373, 153] width 19 height 19
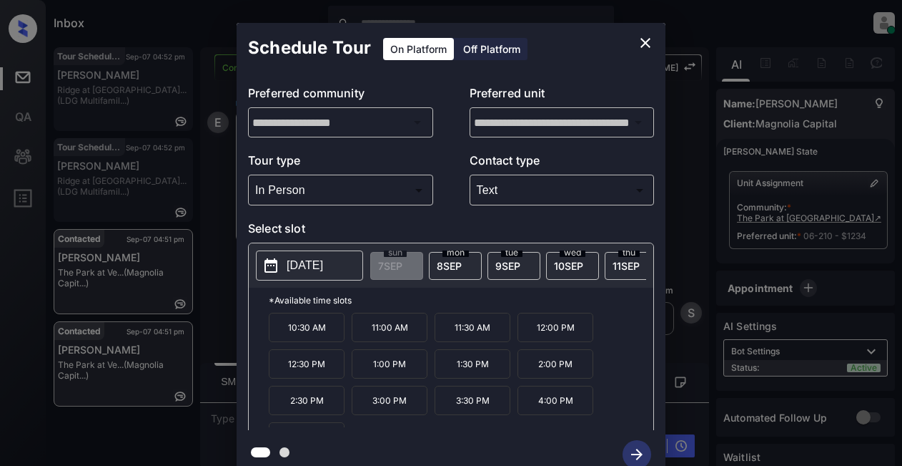
scroll to position [24, 0]
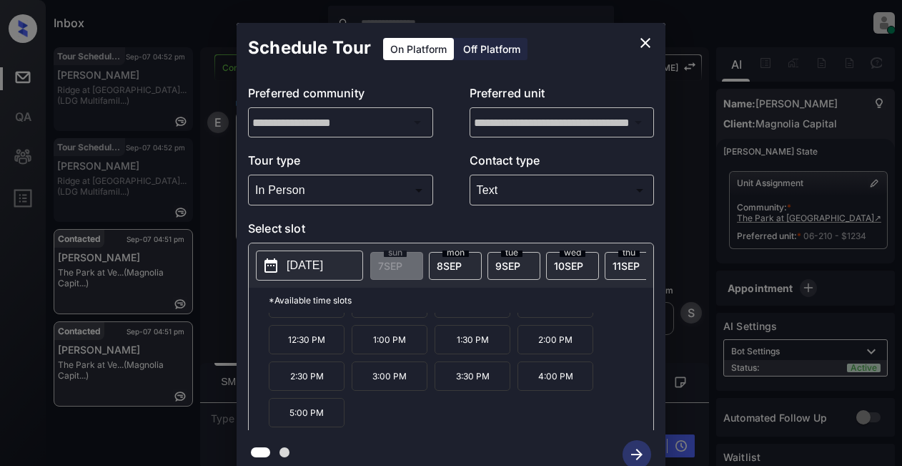
click at [311, 422] on p "5:00 PM" at bounding box center [307, 412] width 76 height 29
click at [633, 451] on icon "button" at bounding box center [637, 454] width 29 height 29
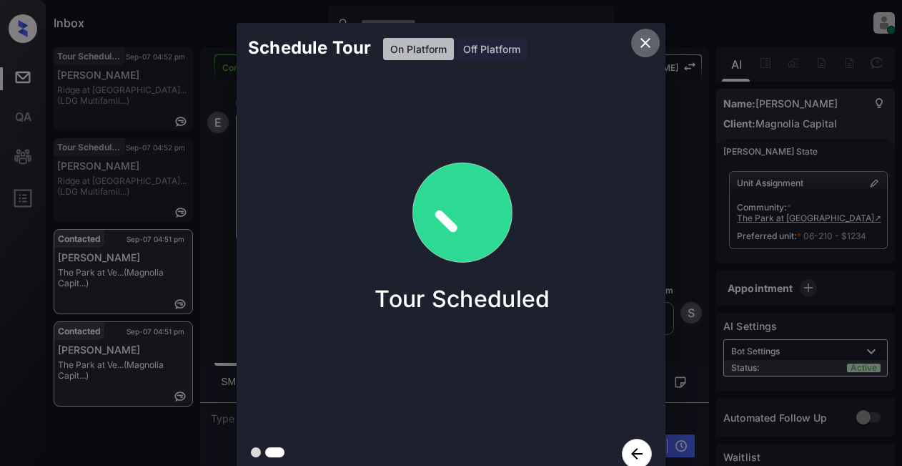
click at [644, 44] on icon "close" at bounding box center [646, 43] width 10 height 10
